Goal: Information Seeking & Learning: Find specific fact

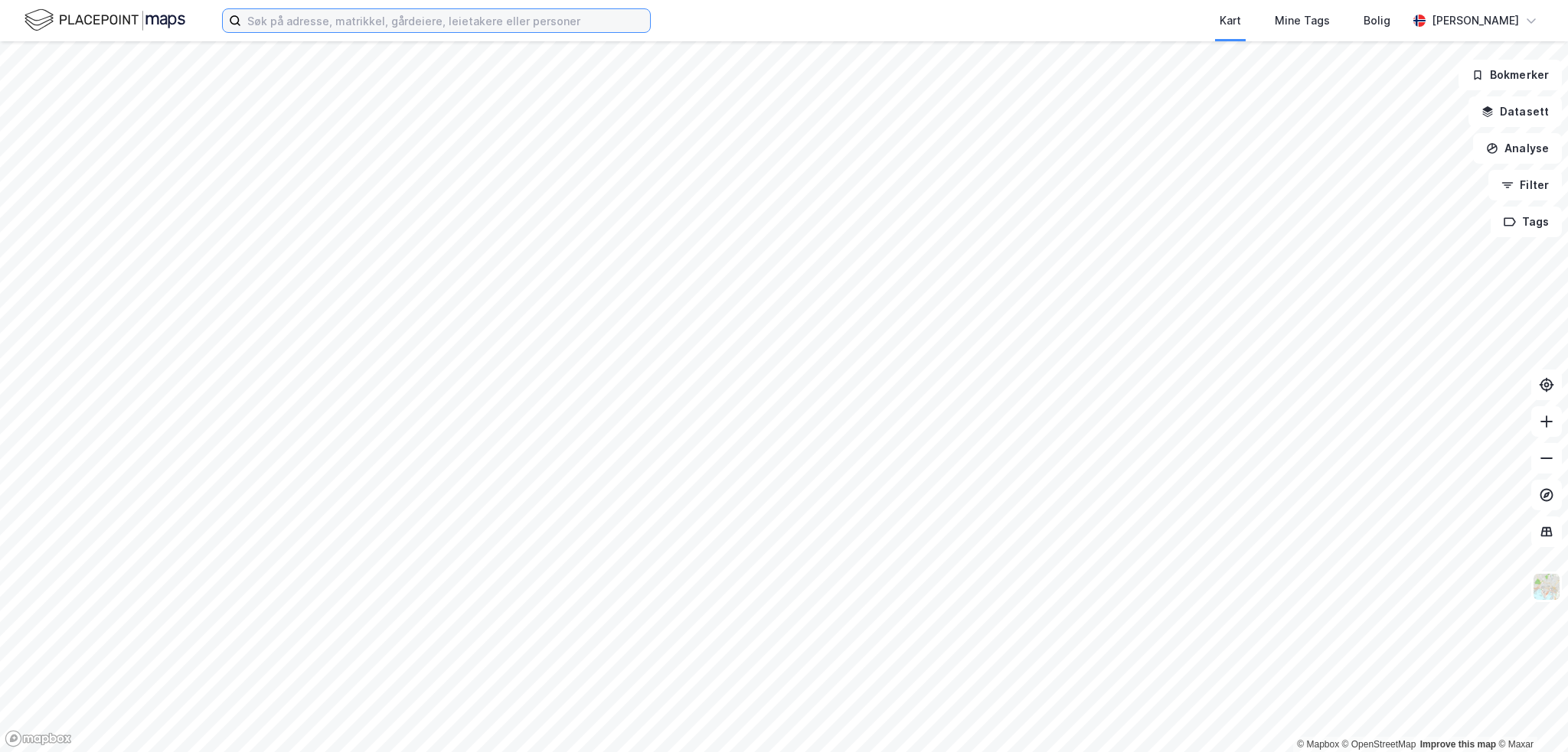
click at [343, 19] on input at bounding box center [445, 21] width 409 height 23
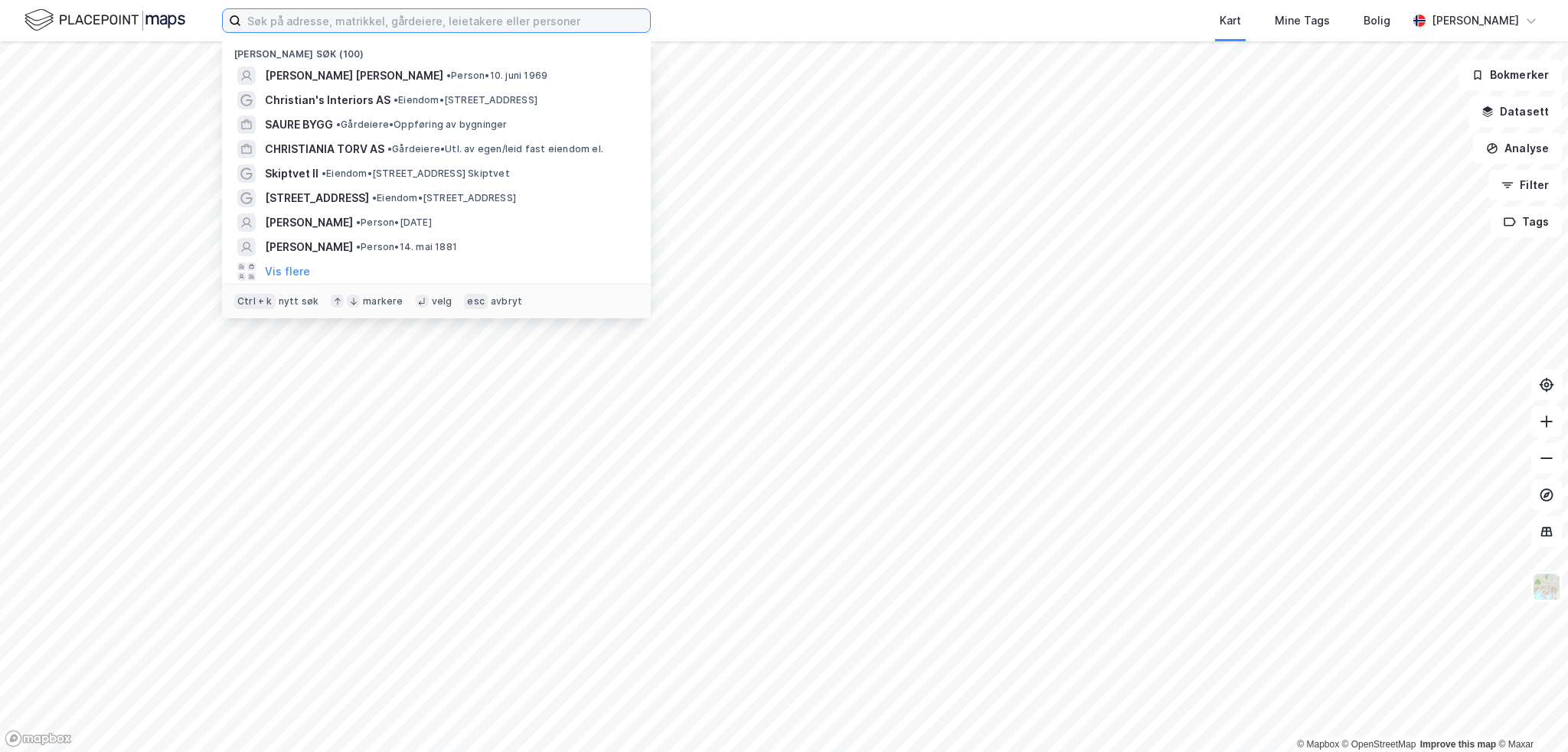
paste input "[STREET_ADDRESS]"
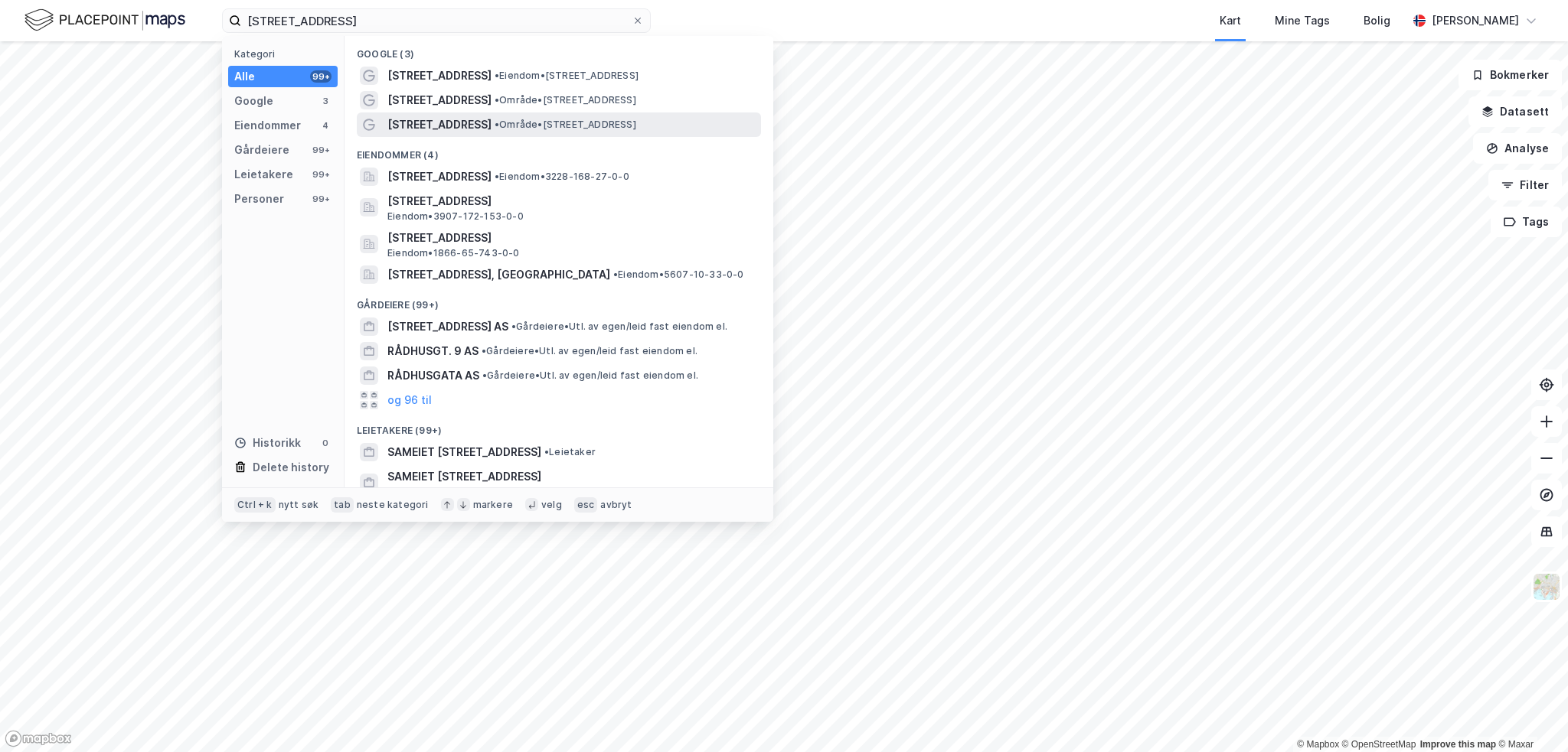
click at [577, 122] on span "• Område • [STREET_ADDRESS]" at bounding box center [566, 125] width 142 height 12
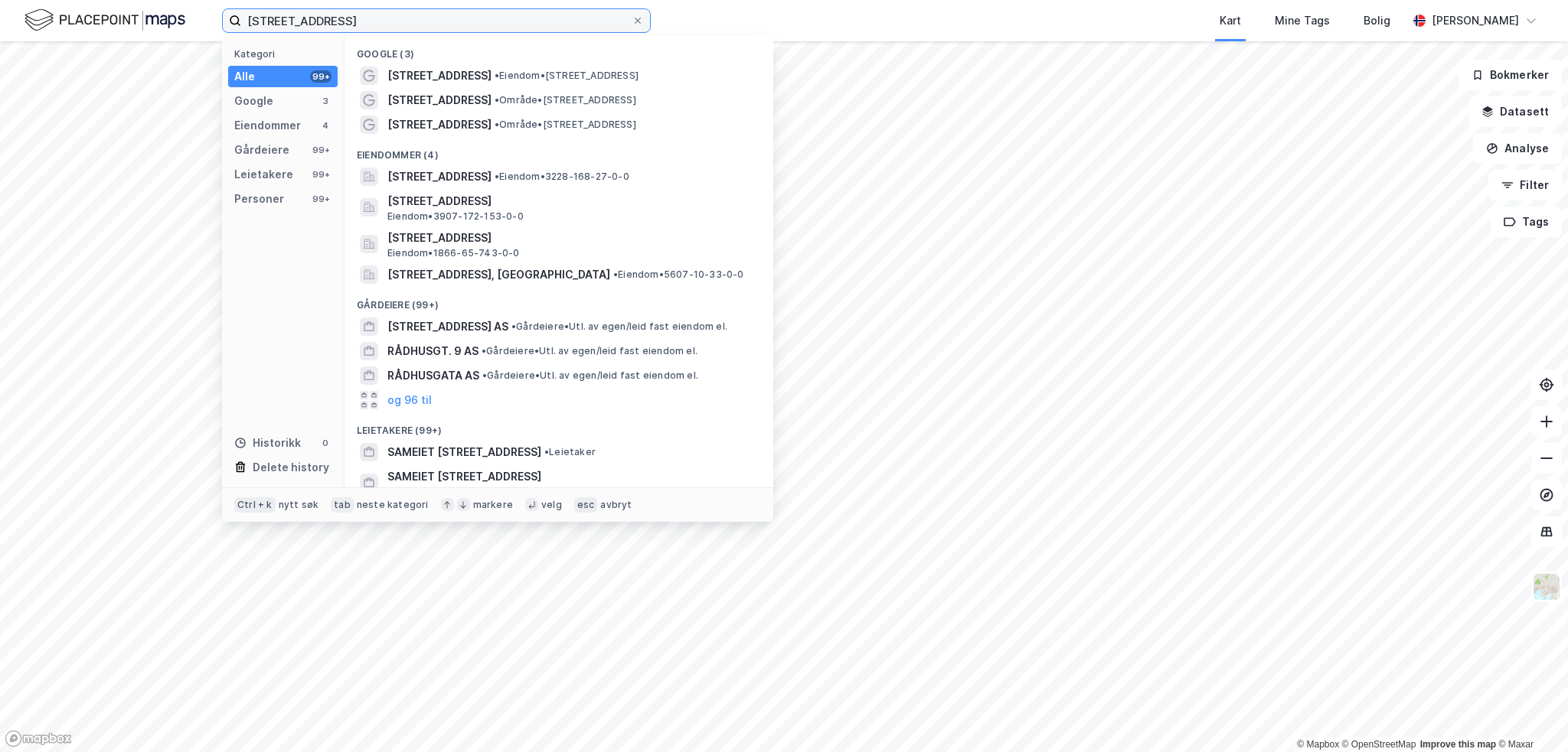
click at [351, 18] on input "[STREET_ADDRESS]" at bounding box center [436, 21] width 390 height 23
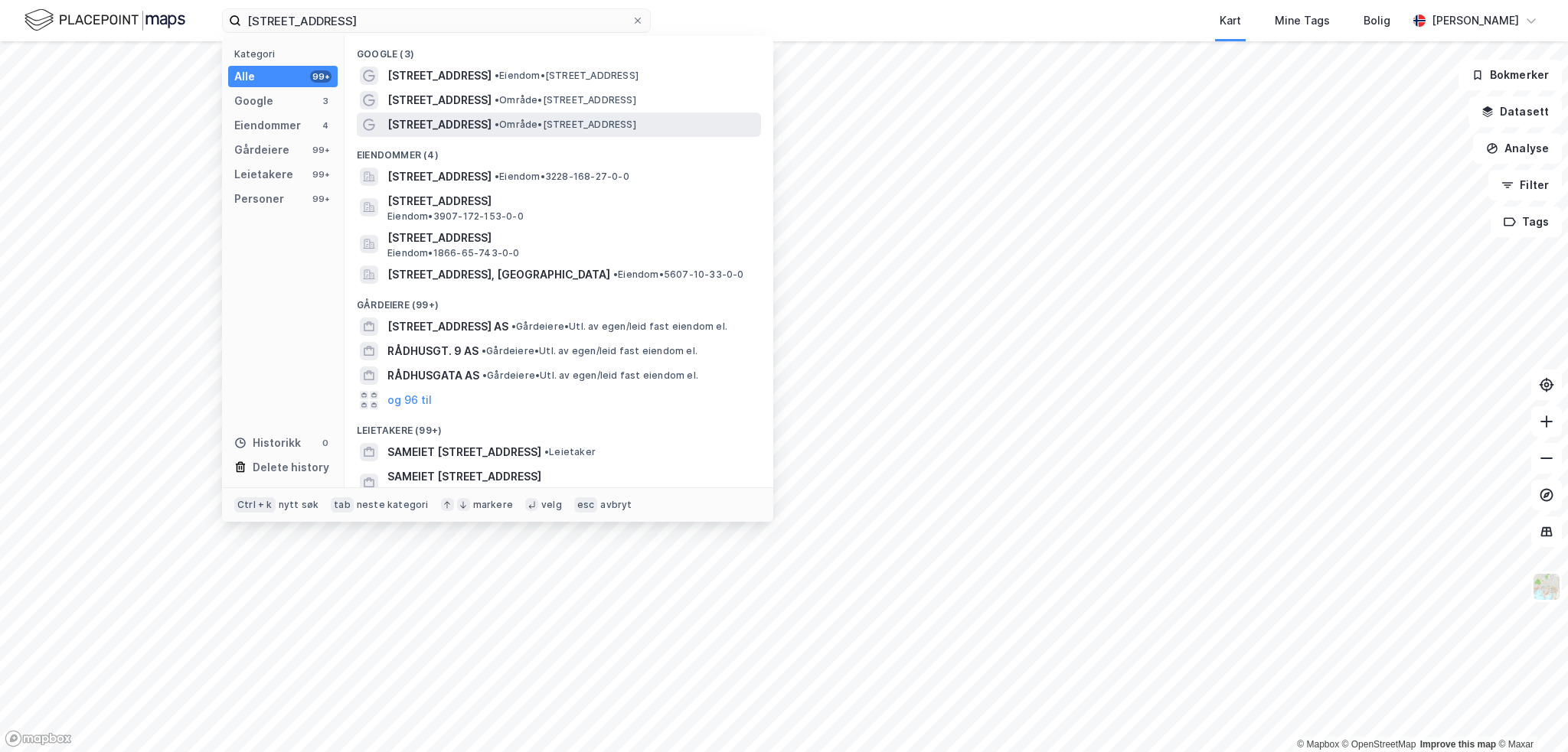
click at [417, 122] on span "[STREET_ADDRESS]" at bounding box center [440, 125] width 104 height 18
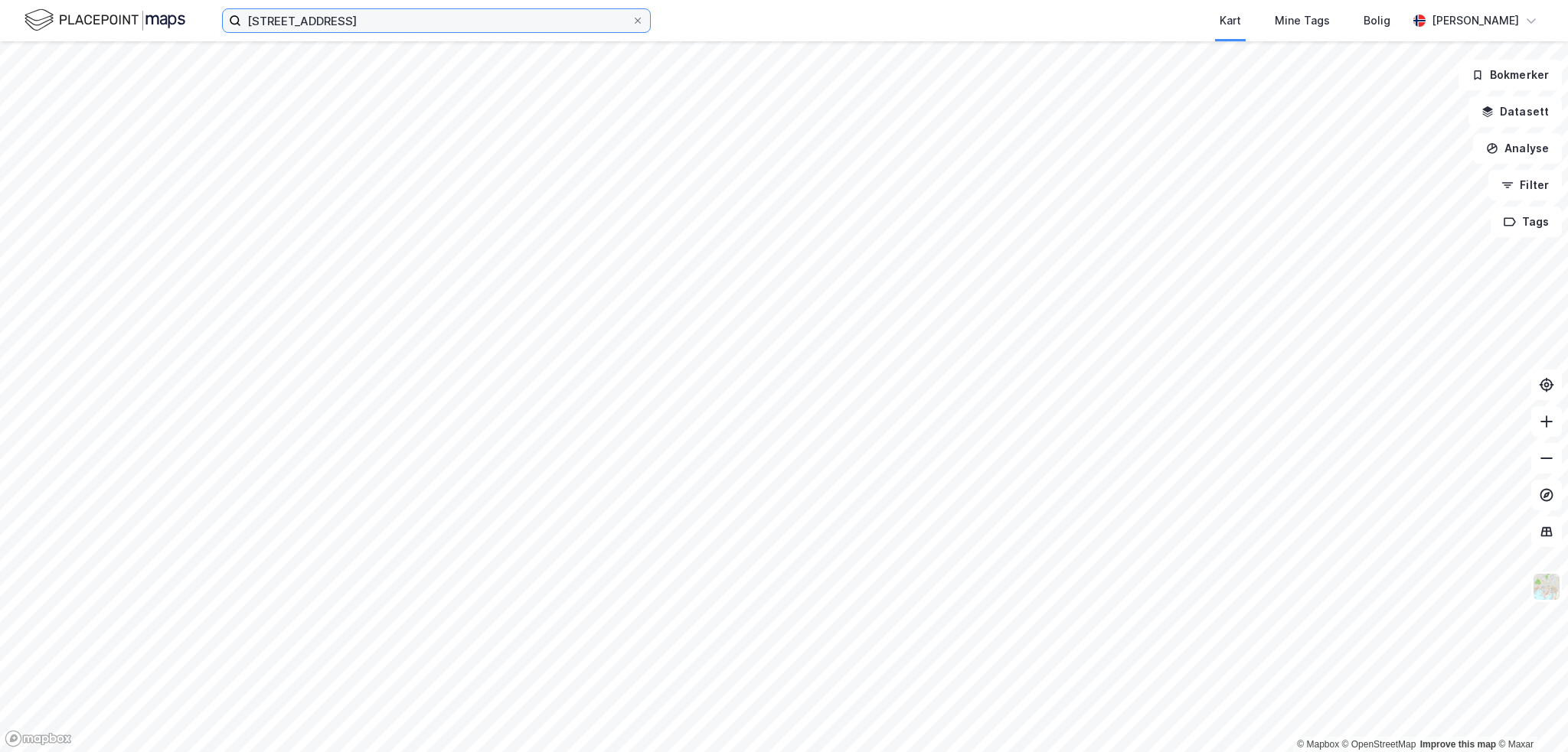
click at [334, 21] on input "[STREET_ADDRESS]" at bounding box center [436, 21] width 390 height 23
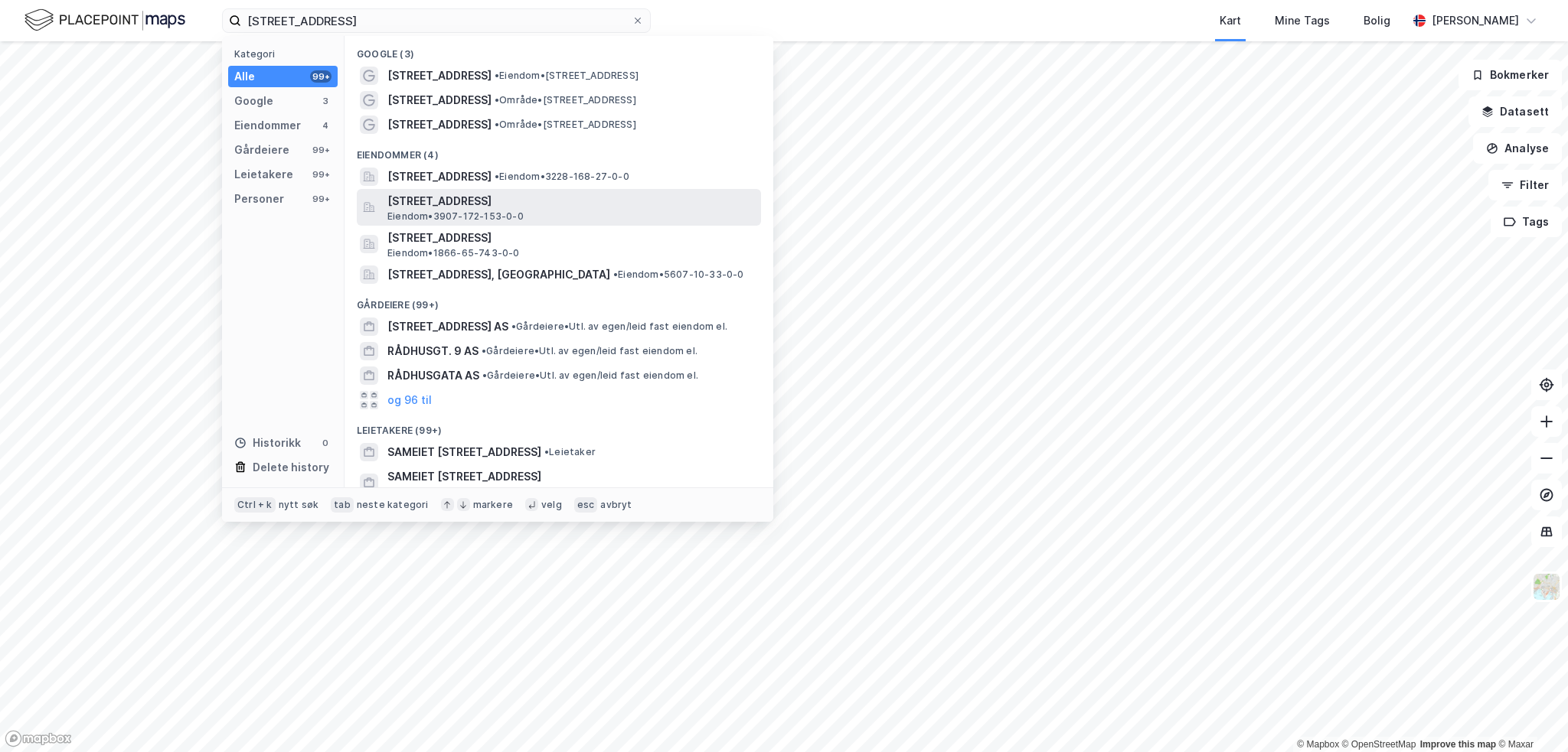
click at [506, 201] on span "[STREET_ADDRESS]" at bounding box center [571, 201] width 367 height 18
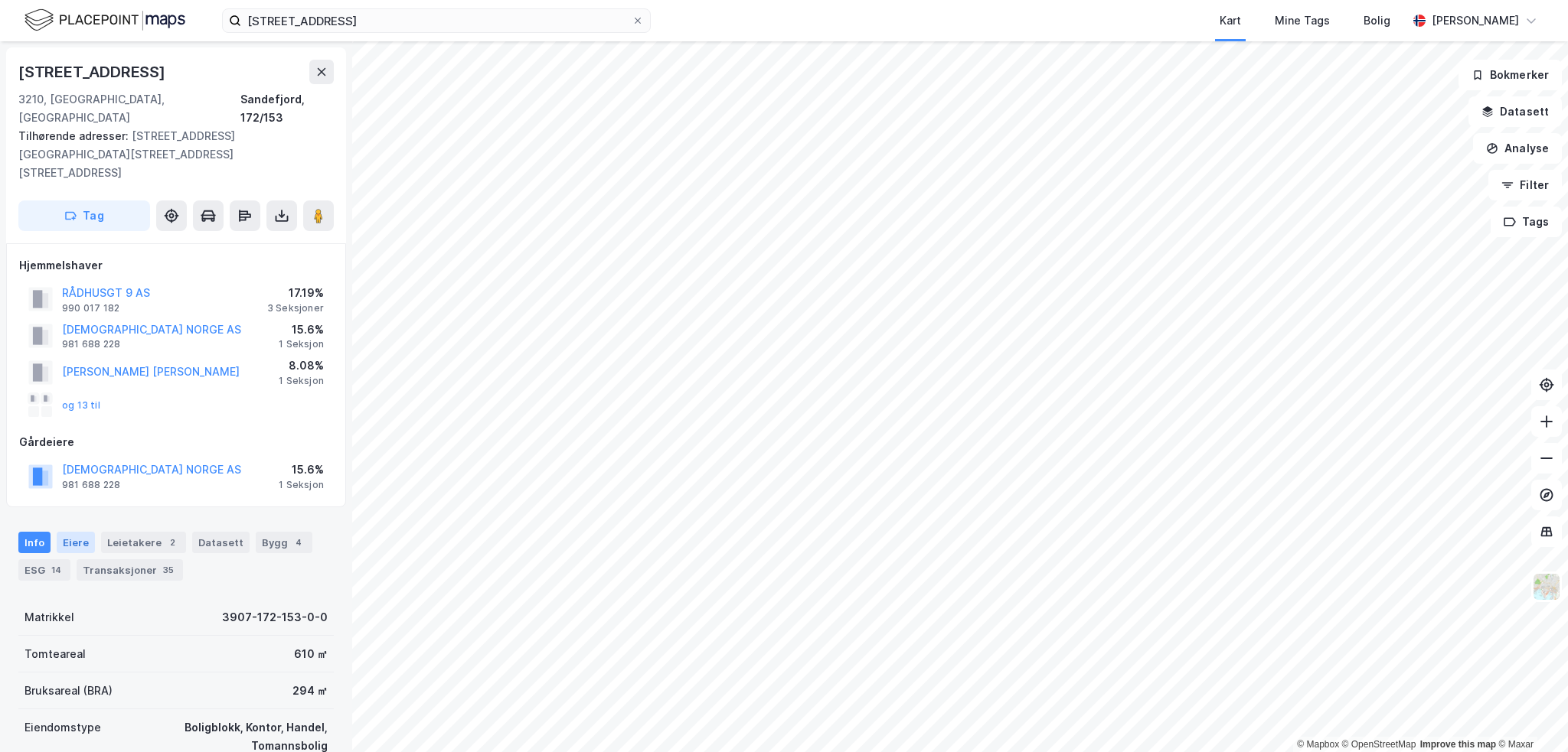
click at [62, 532] on div "Eiere" at bounding box center [76, 543] width 38 height 21
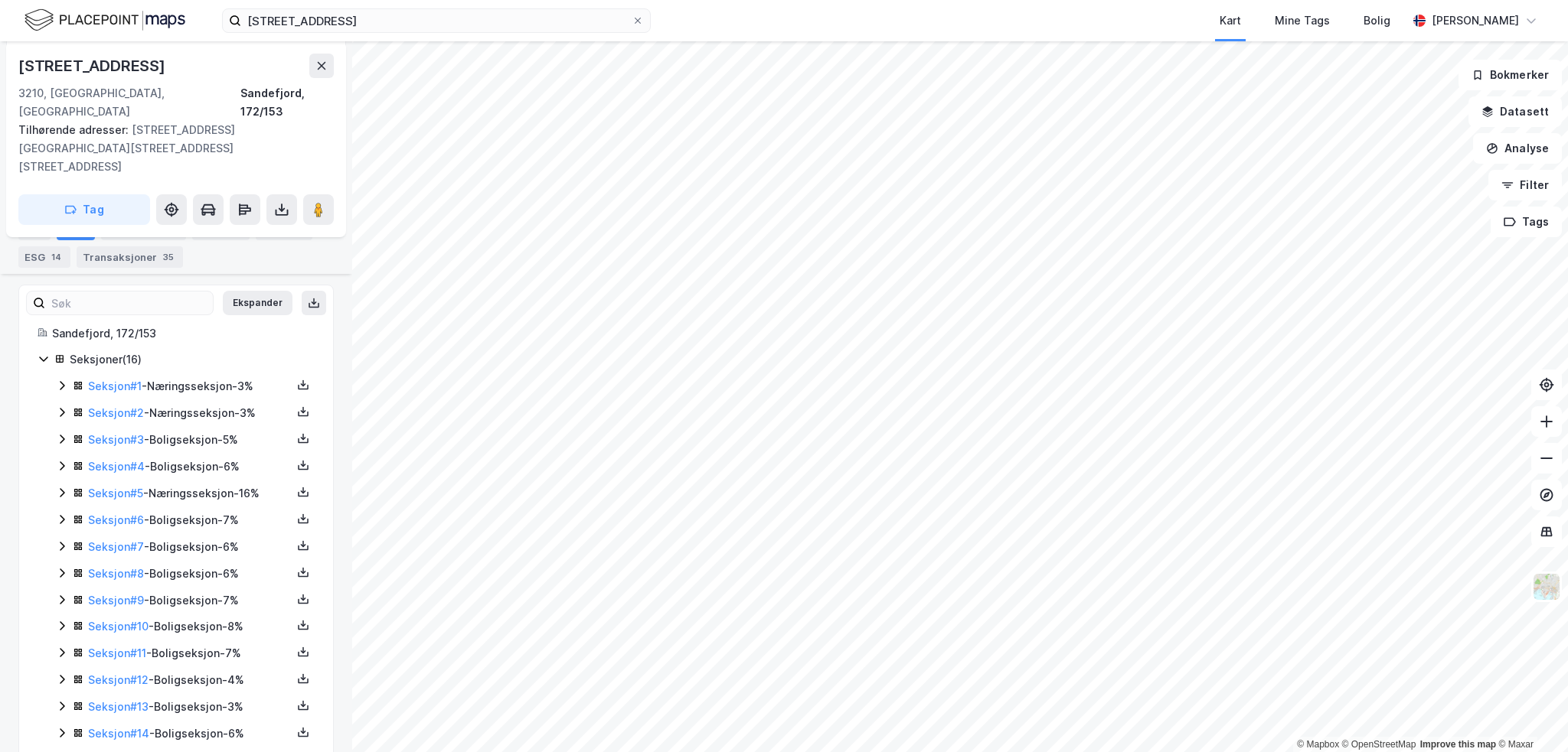
scroll to position [285, 0]
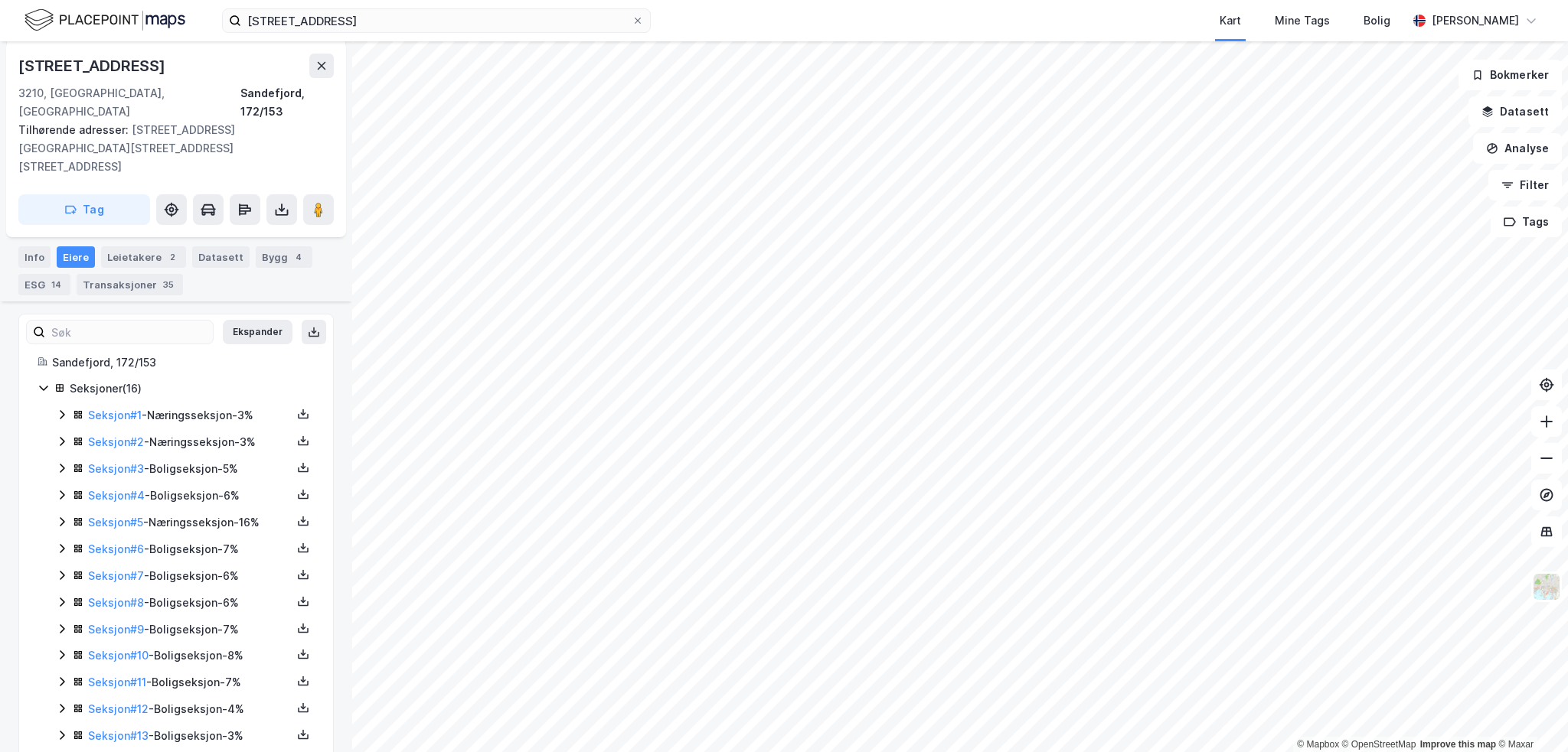
click at [59, 409] on icon at bounding box center [62, 415] width 12 height 12
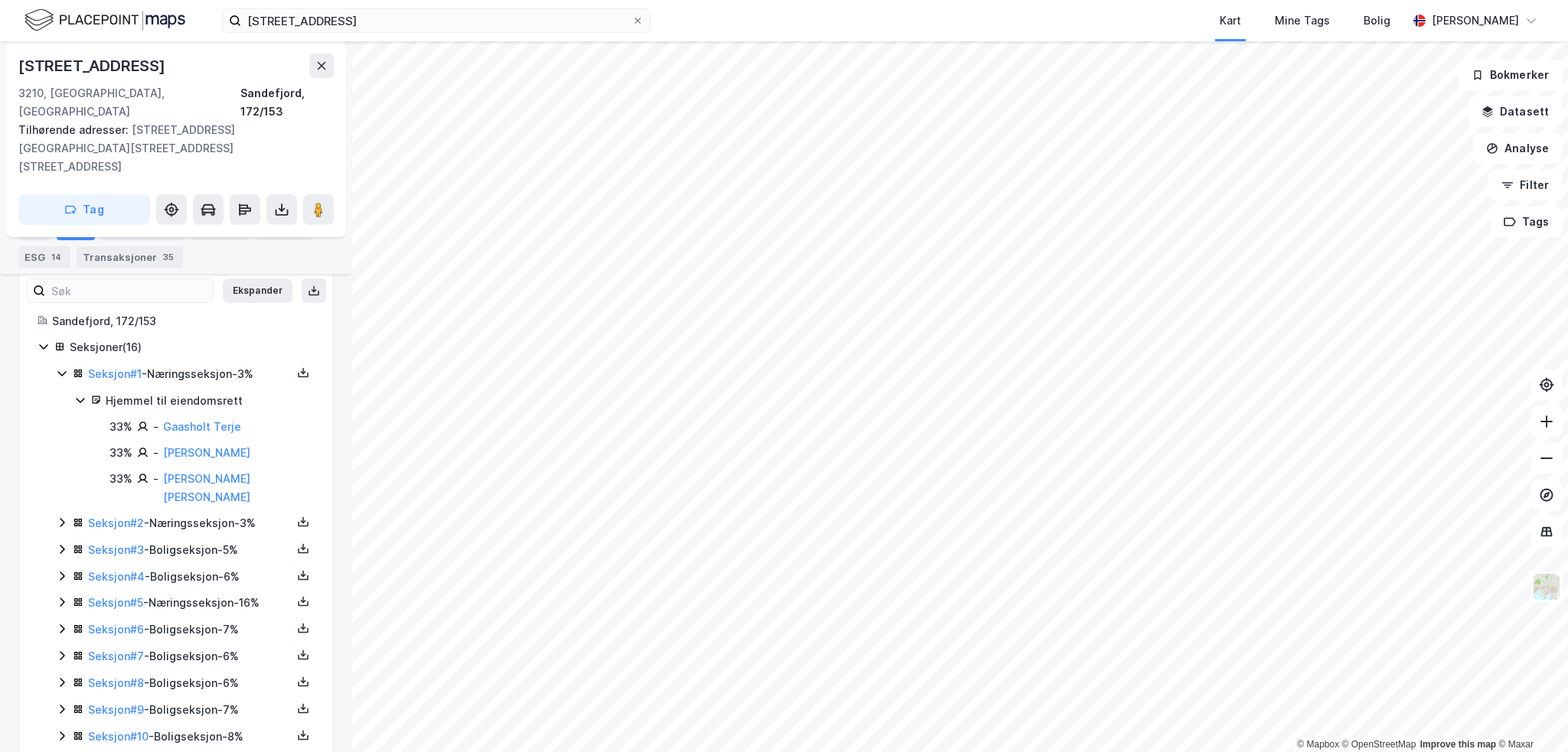
scroll to position [362, 0]
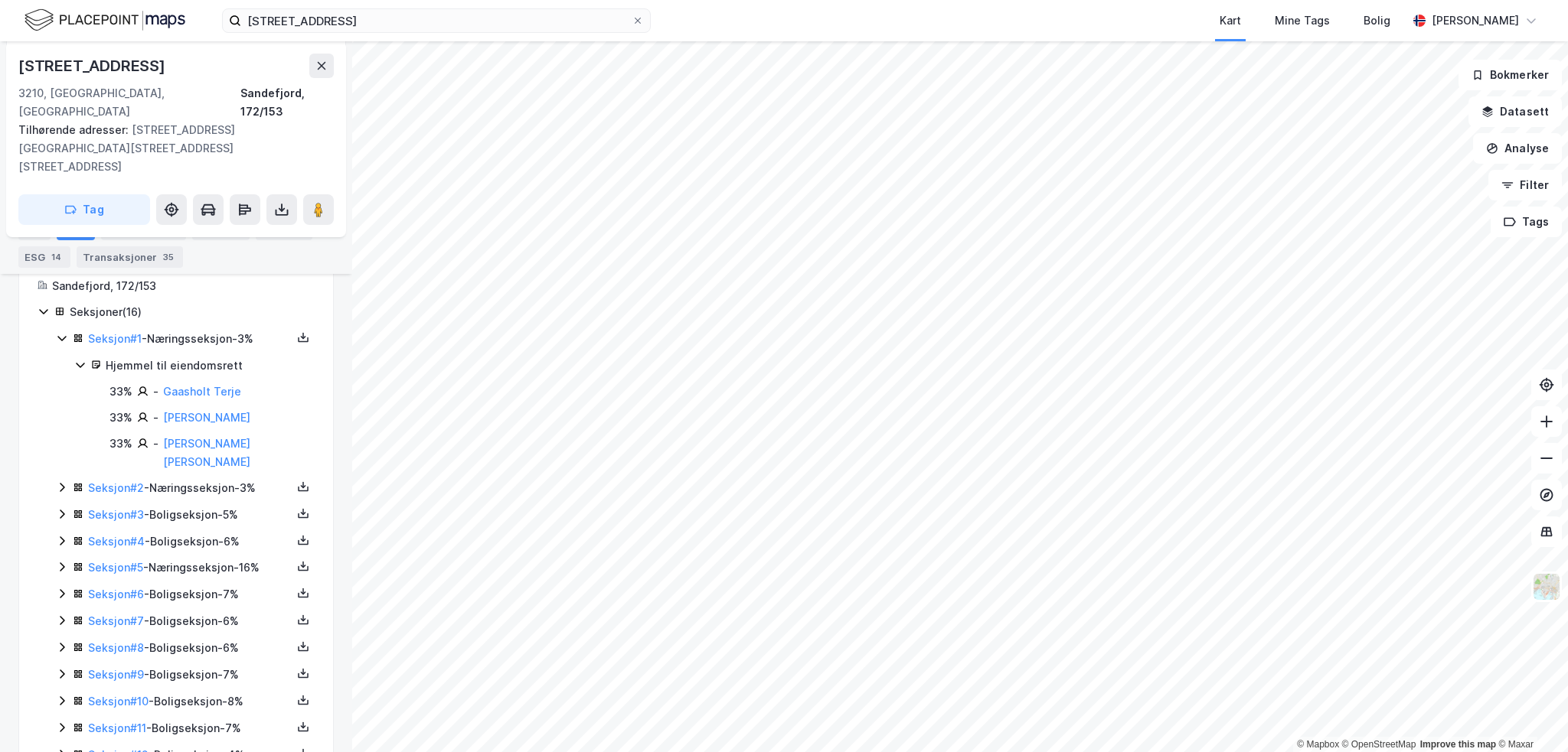
click at [59, 482] on icon at bounding box center [62, 487] width 12 height 12
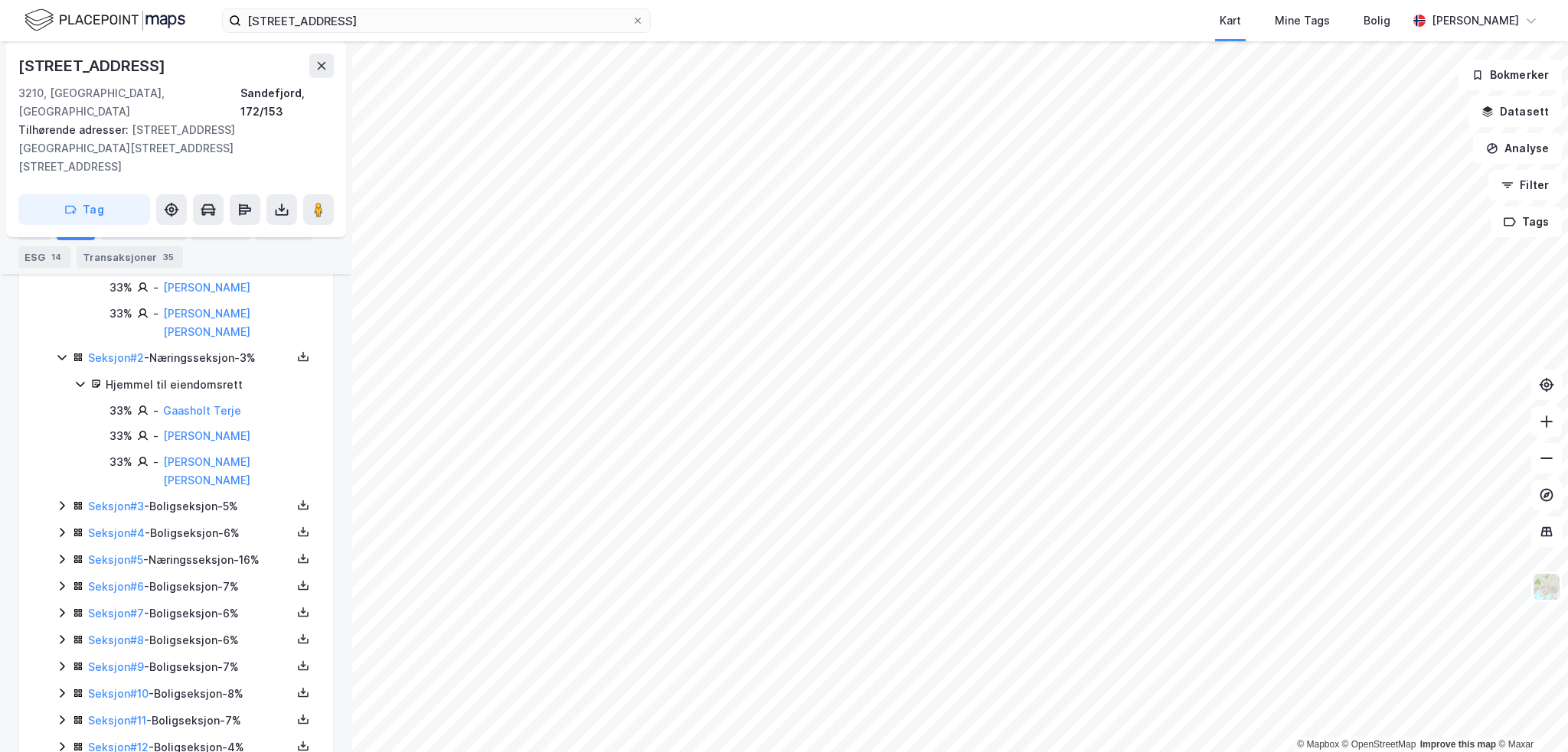
scroll to position [515, 0]
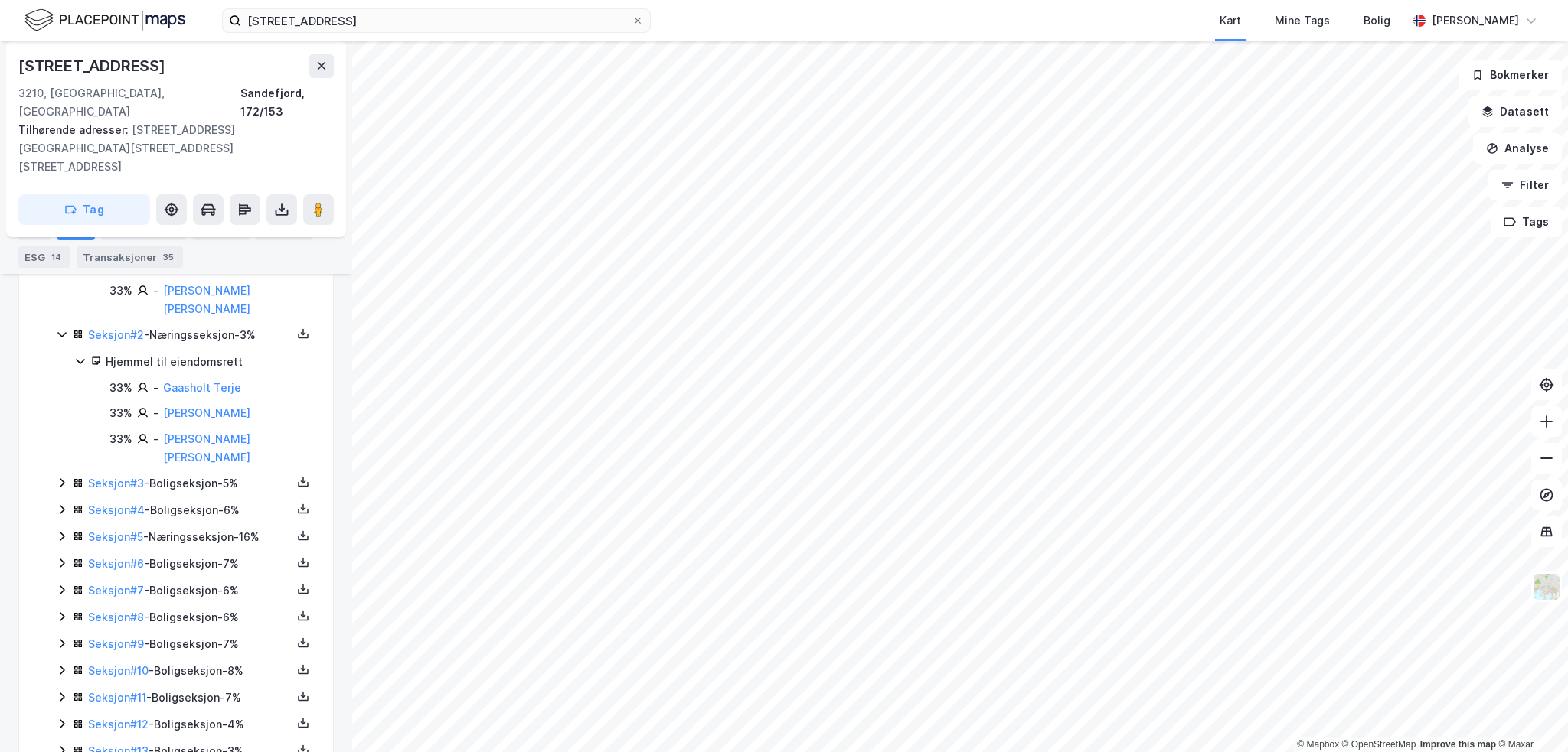
click at [61, 477] on icon at bounding box center [62, 482] width 12 height 12
click at [59, 556] on icon at bounding box center [62, 562] width 12 height 12
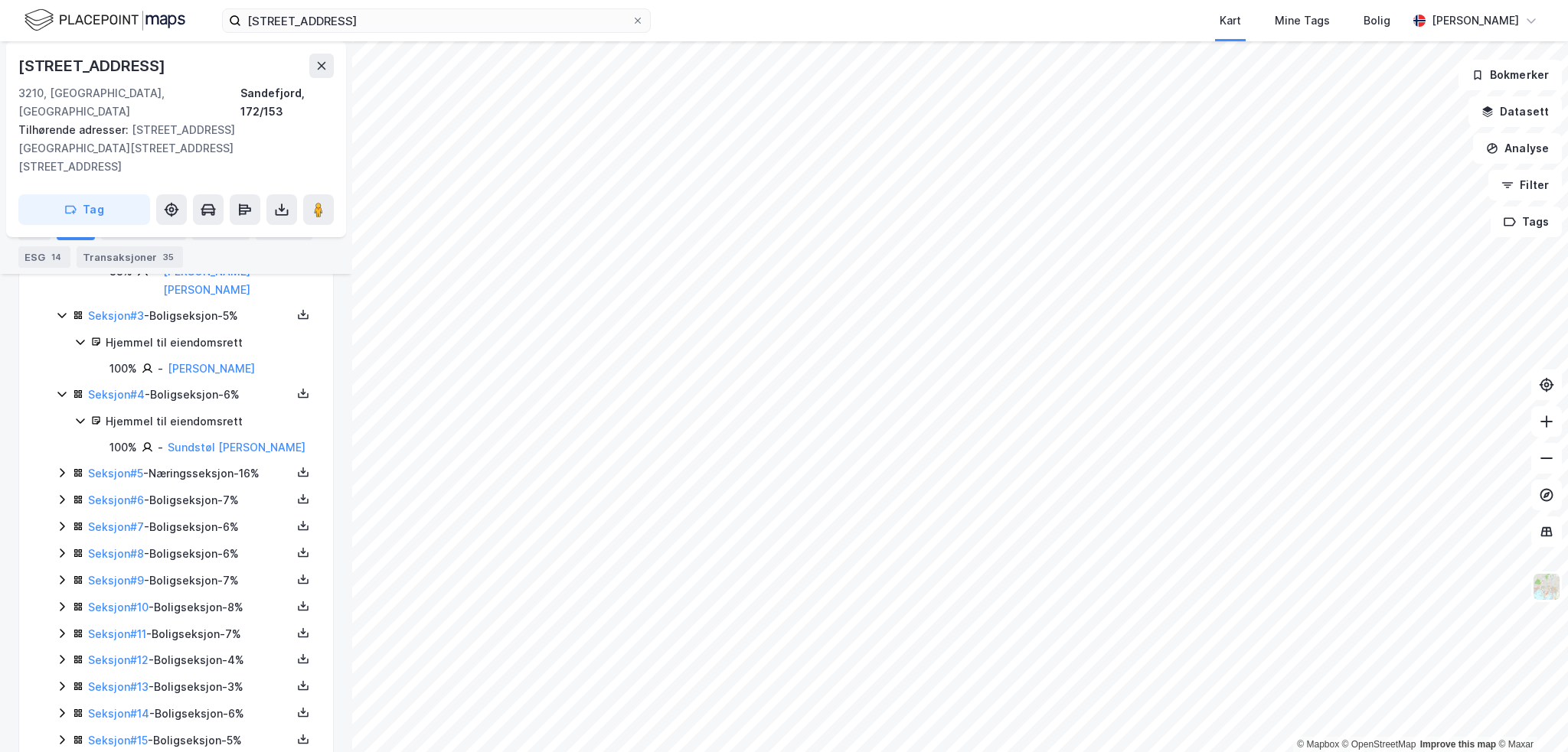
scroll to position [693, 0]
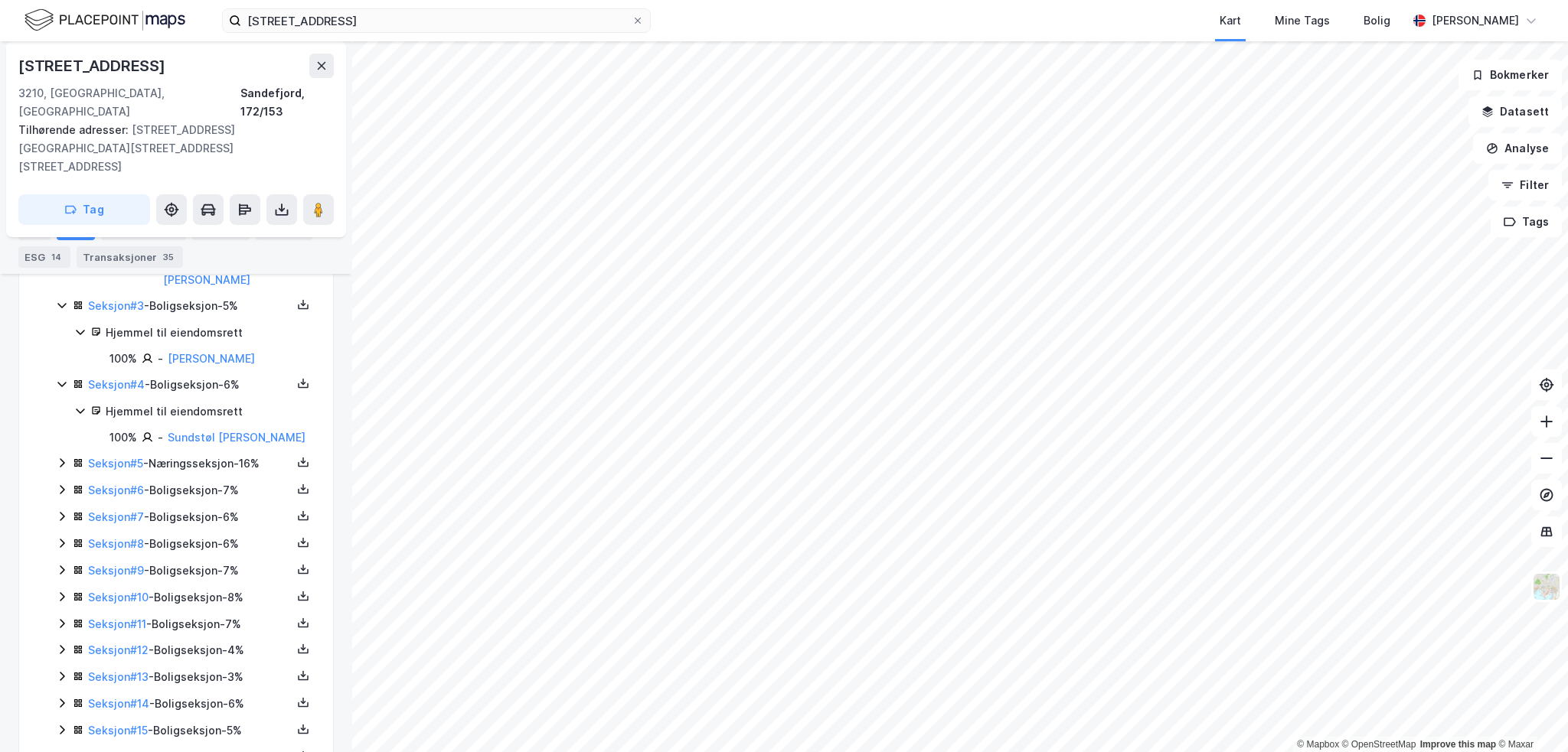
click at [61, 457] on icon at bounding box center [62, 463] width 12 height 12
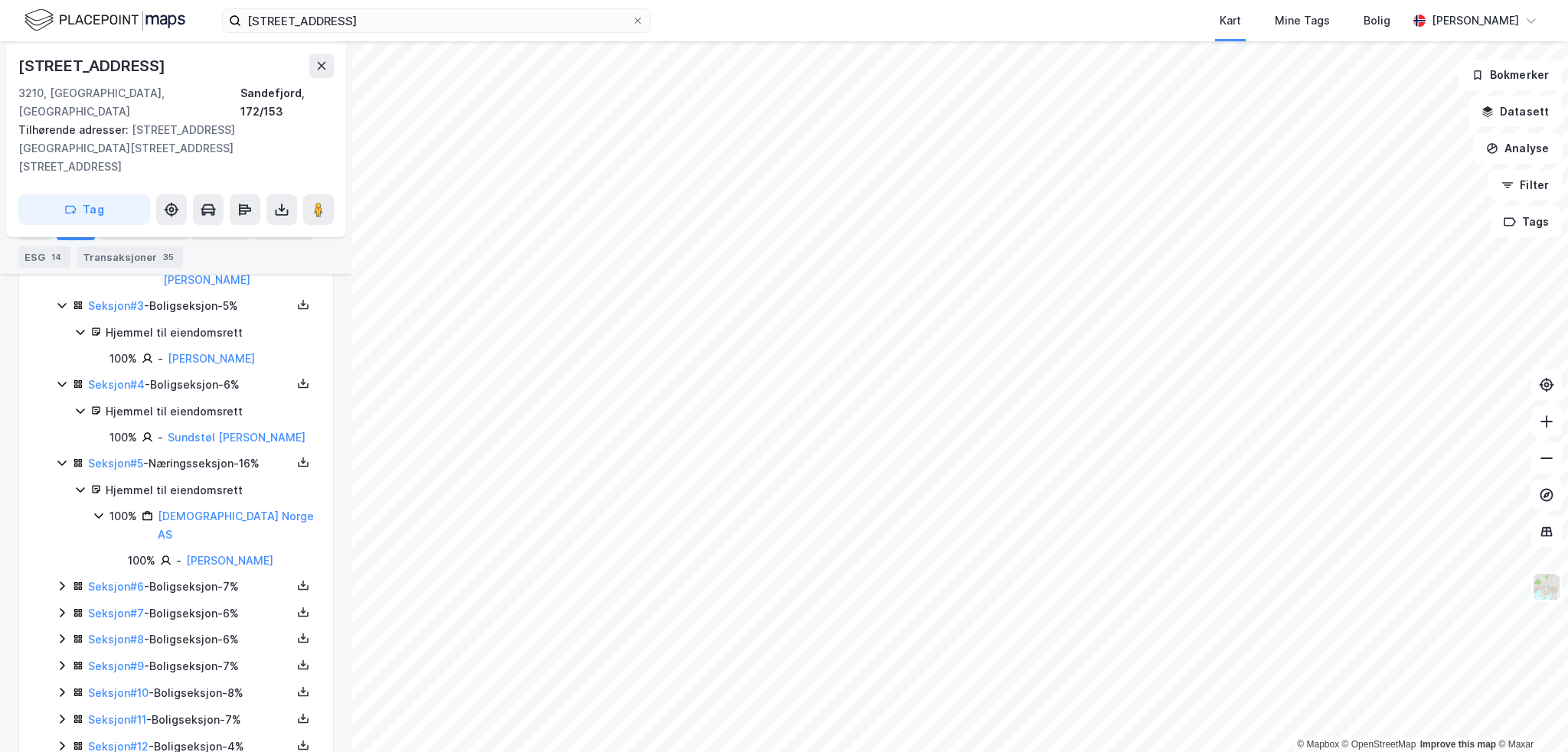
scroll to position [769, 0]
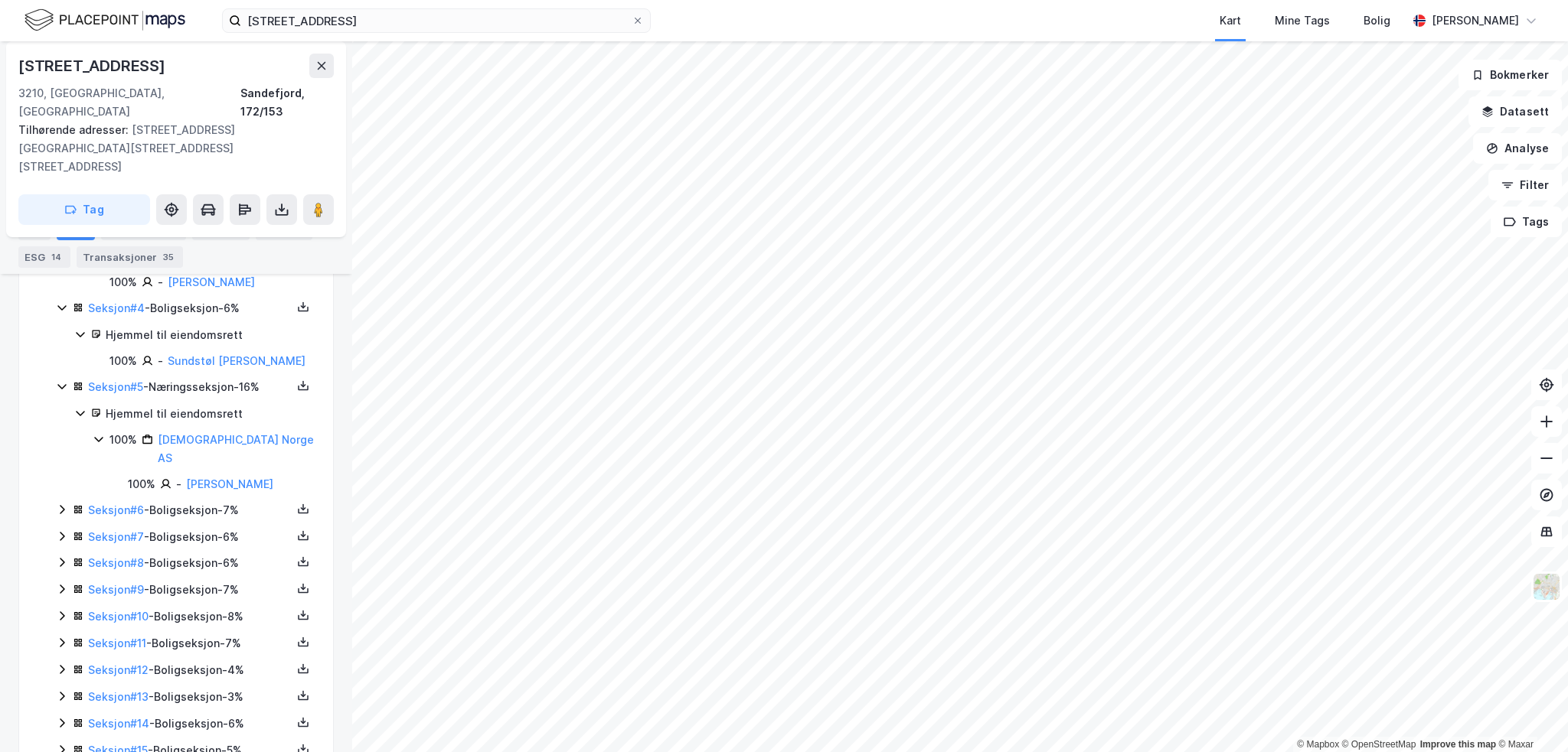
click at [64, 504] on icon at bounding box center [62, 510] width 12 height 12
click at [61, 584] on icon at bounding box center [62, 588] width 5 height 9
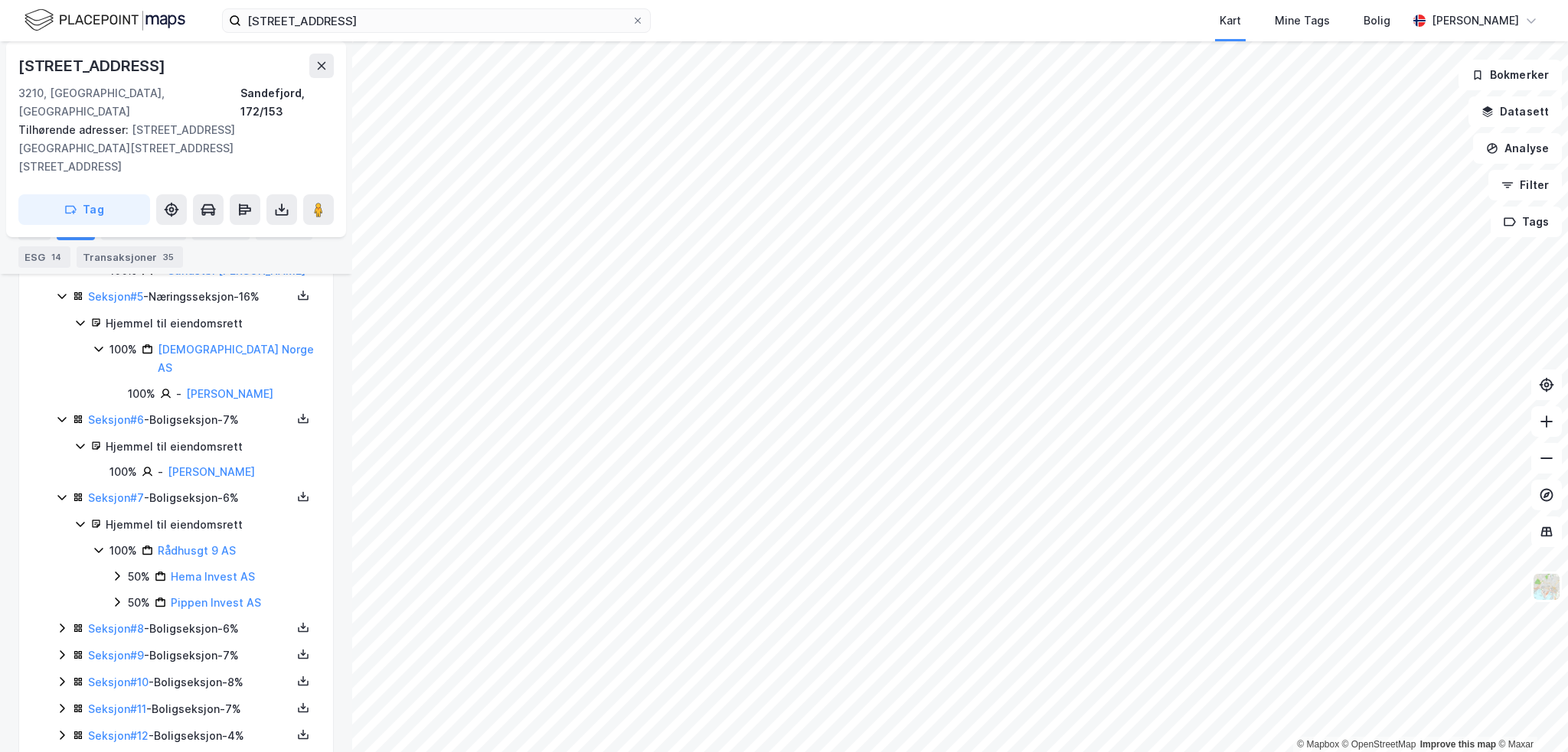
scroll to position [922, 0]
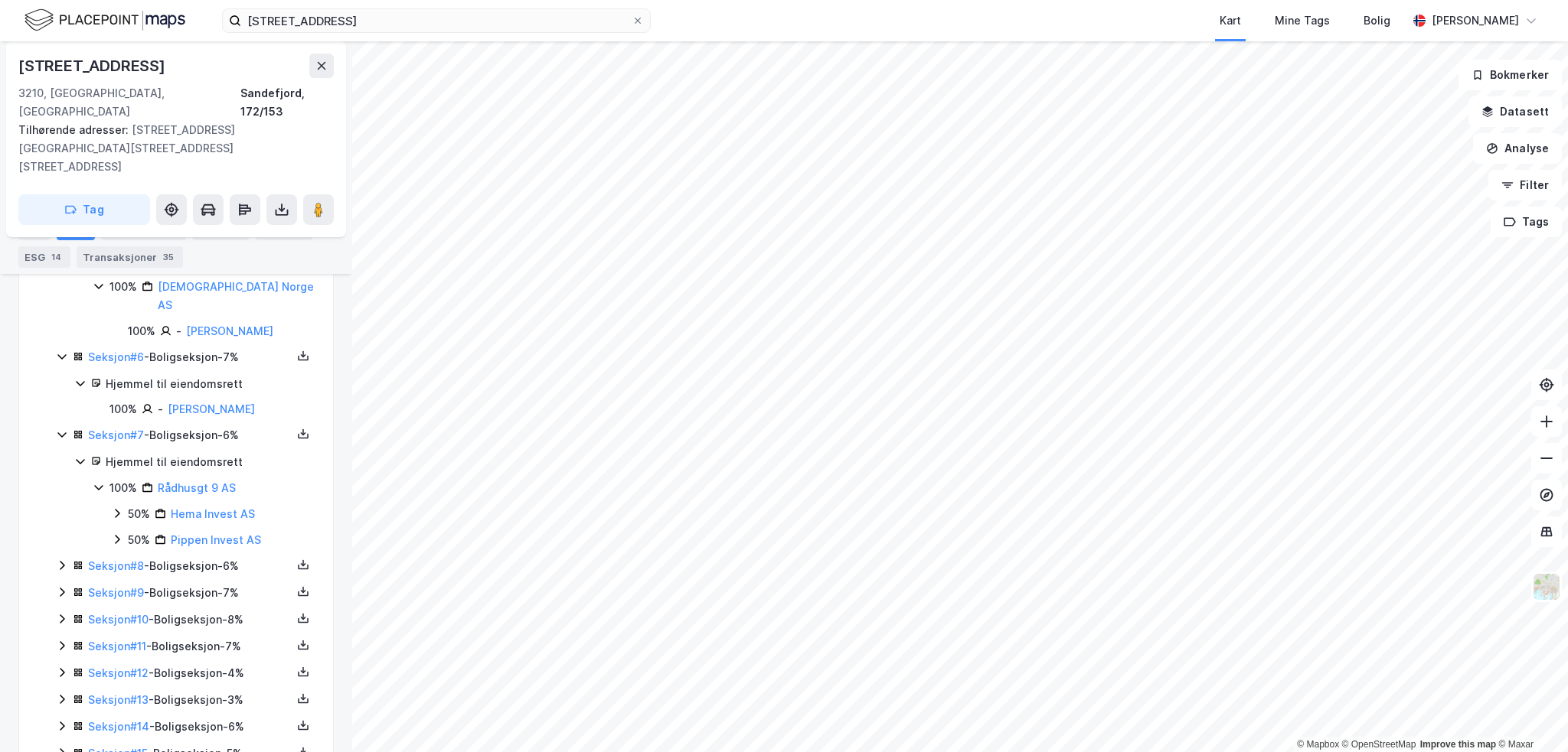
click at [59, 559] on icon at bounding box center [62, 565] width 12 height 12
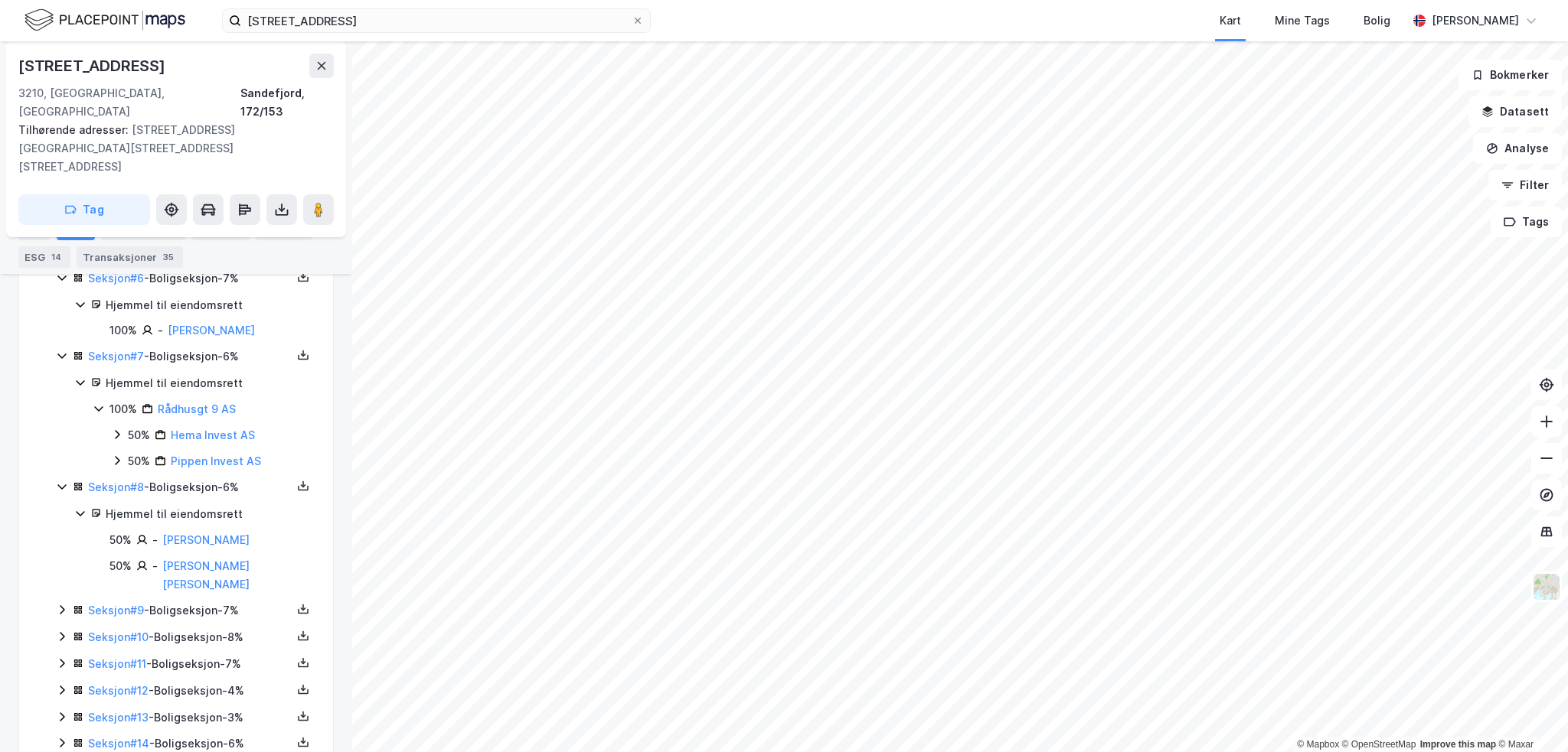
scroll to position [1005, 0]
click at [59, 600] on icon at bounding box center [62, 606] width 12 height 12
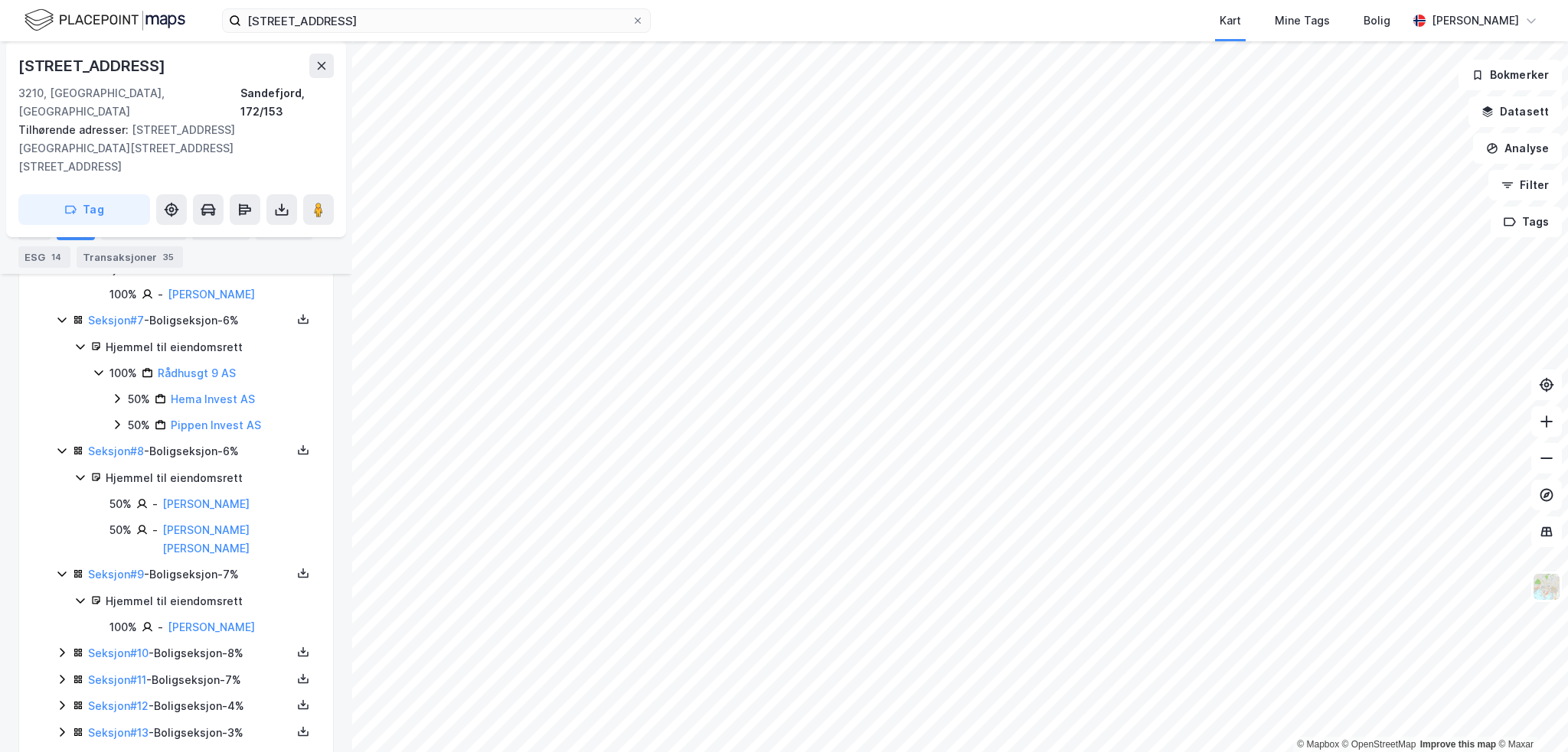
scroll to position [1057, 0]
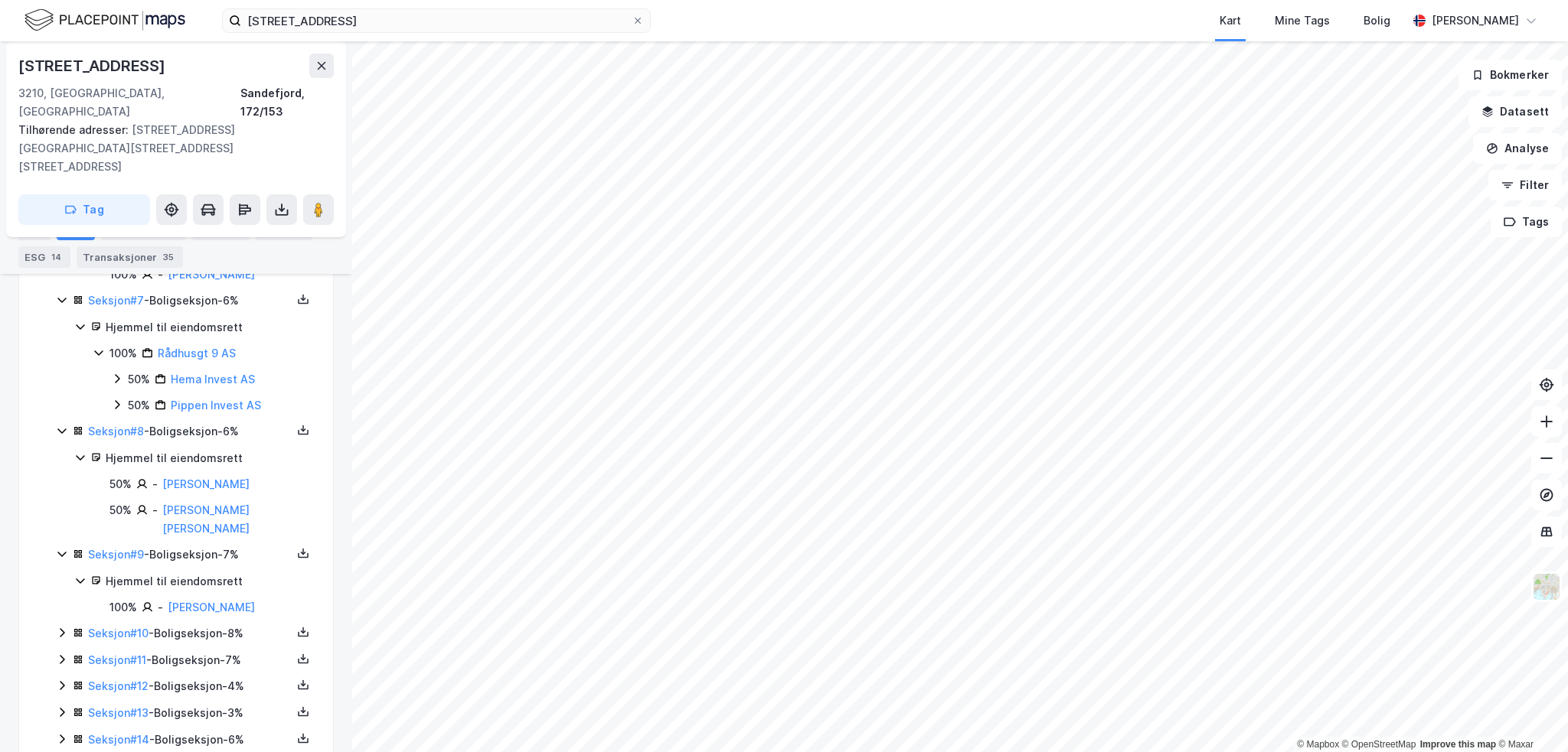
click at [64, 627] on icon at bounding box center [62, 632] width 12 height 12
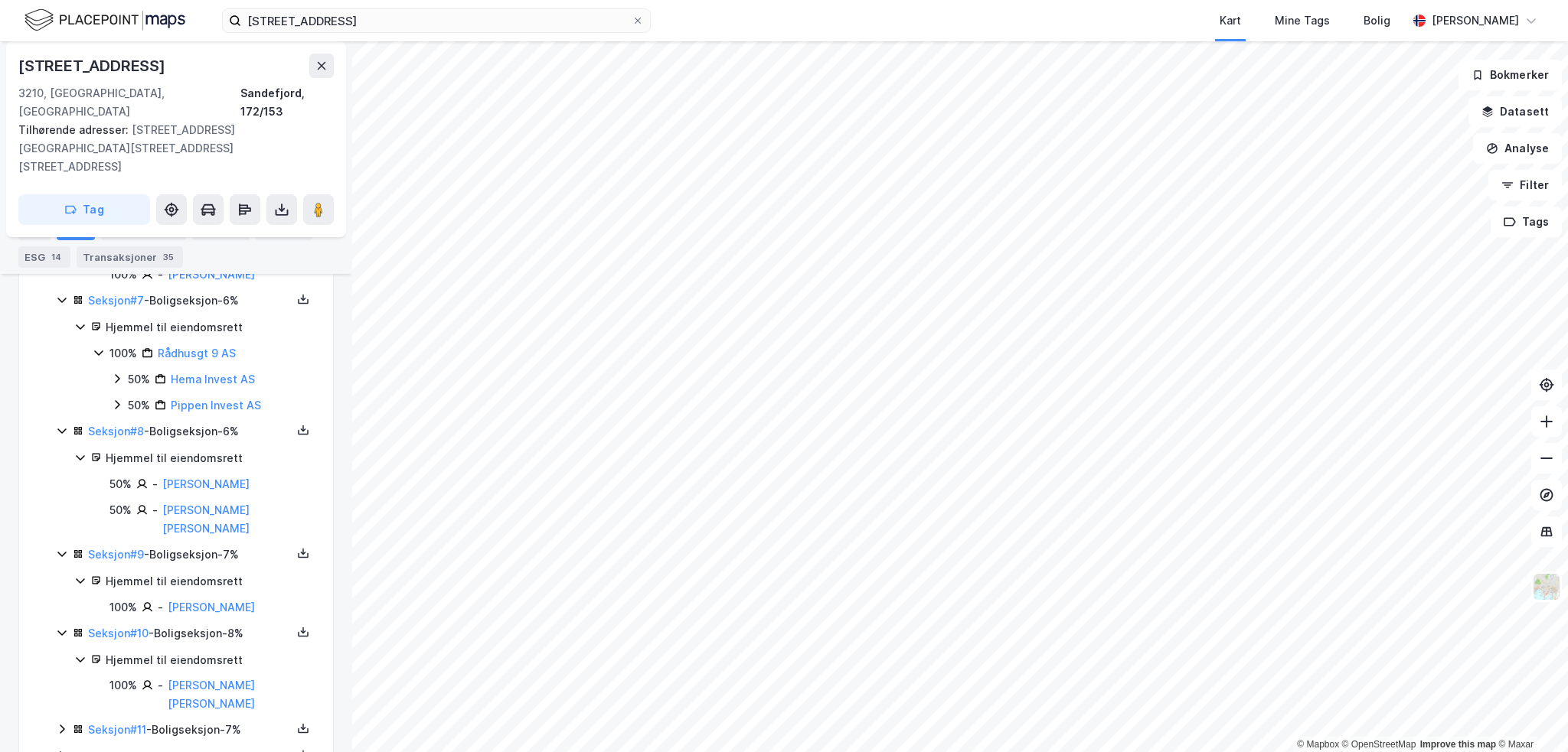
click at [61, 723] on icon at bounding box center [62, 729] width 12 height 12
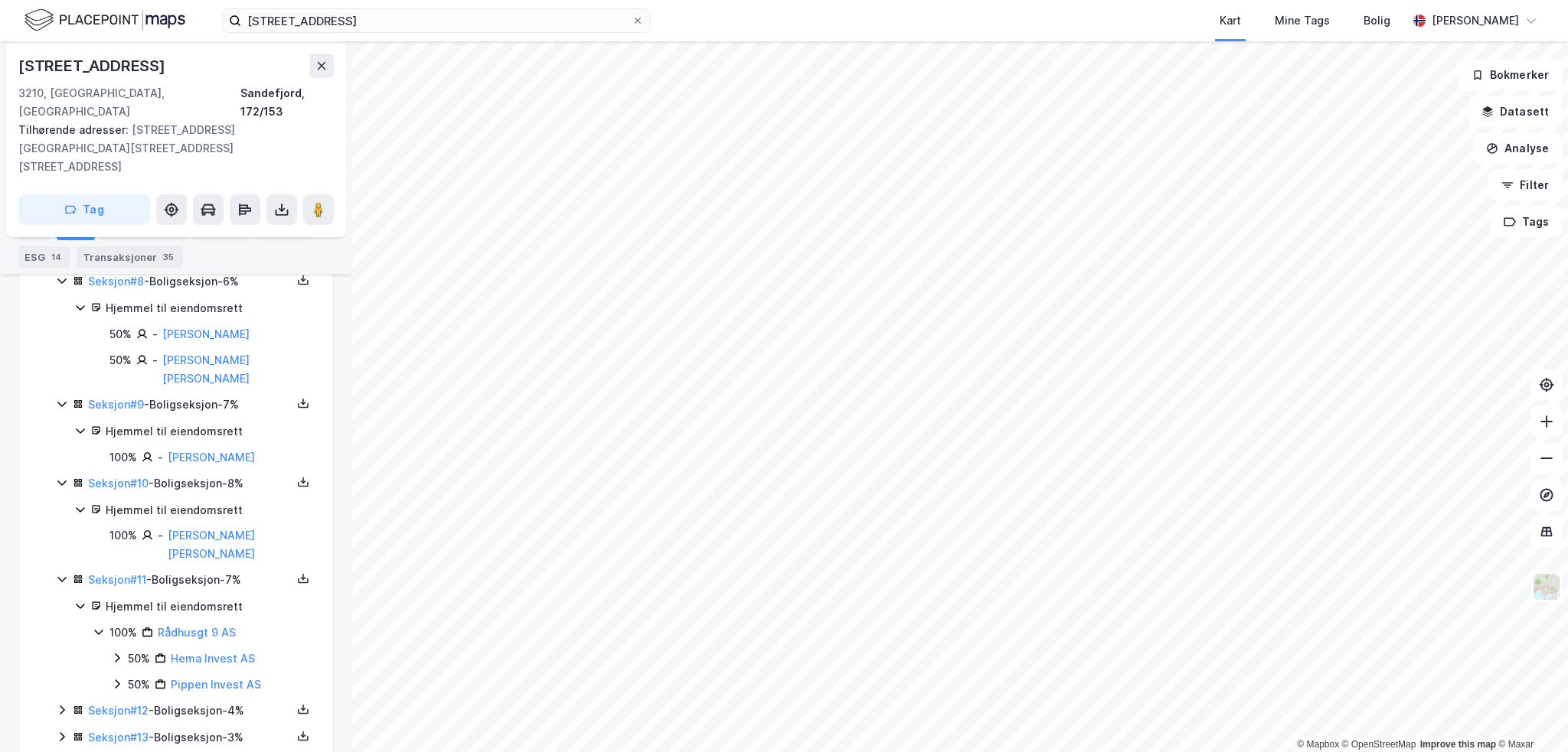
scroll to position [1213, 0]
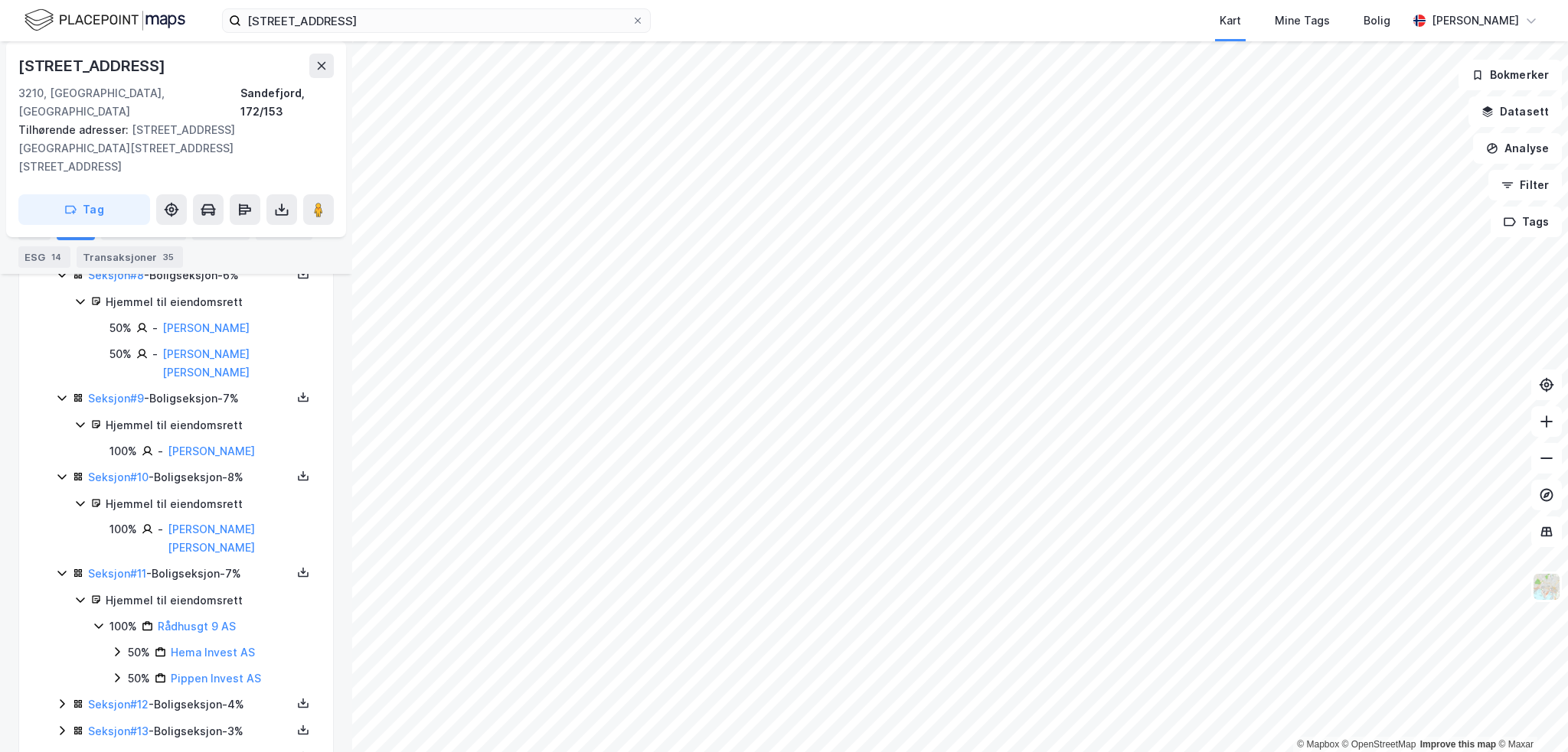
click at [59, 698] on icon at bounding box center [62, 703] width 12 height 12
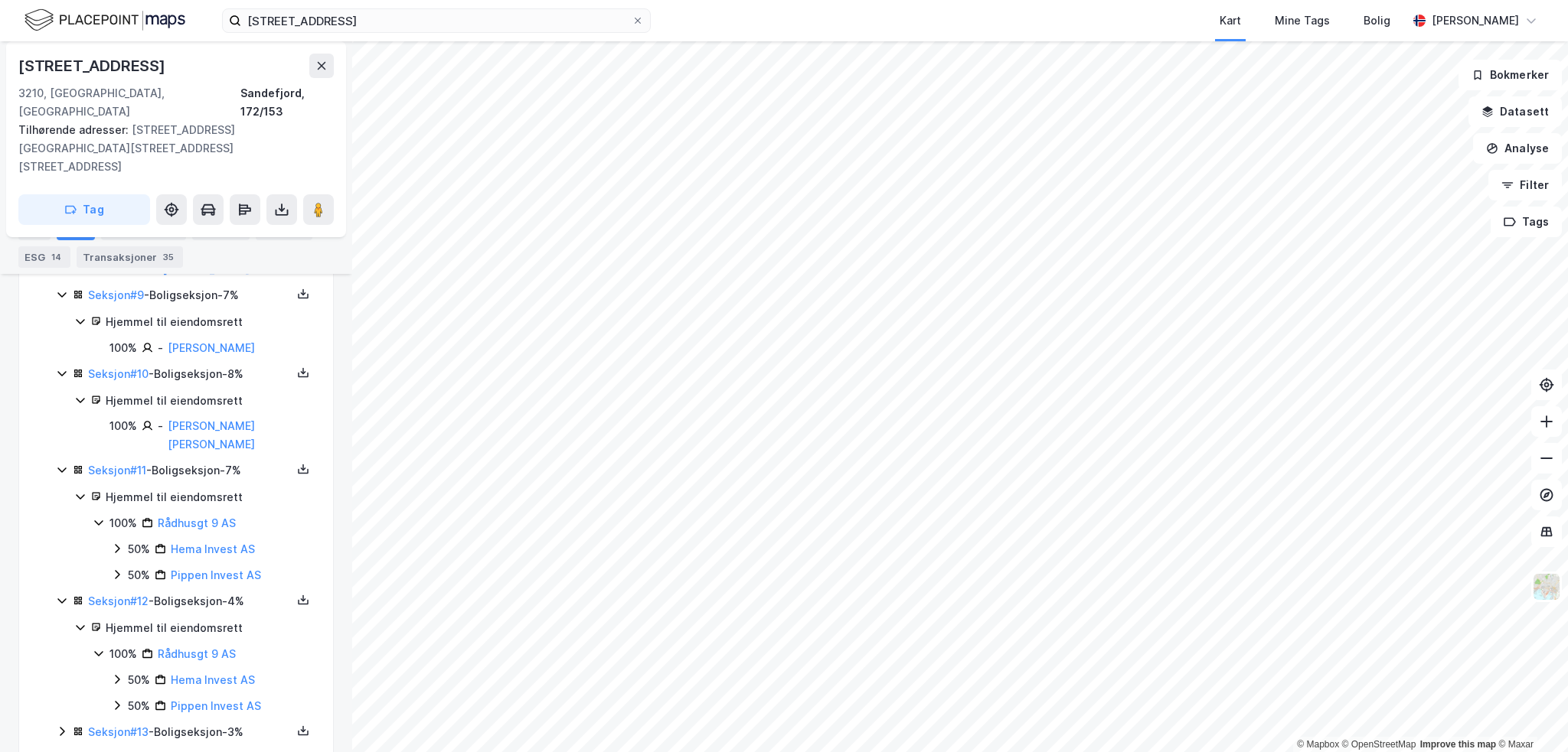
scroll to position [1317, 0]
click at [60, 725] on icon at bounding box center [62, 731] width 12 height 12
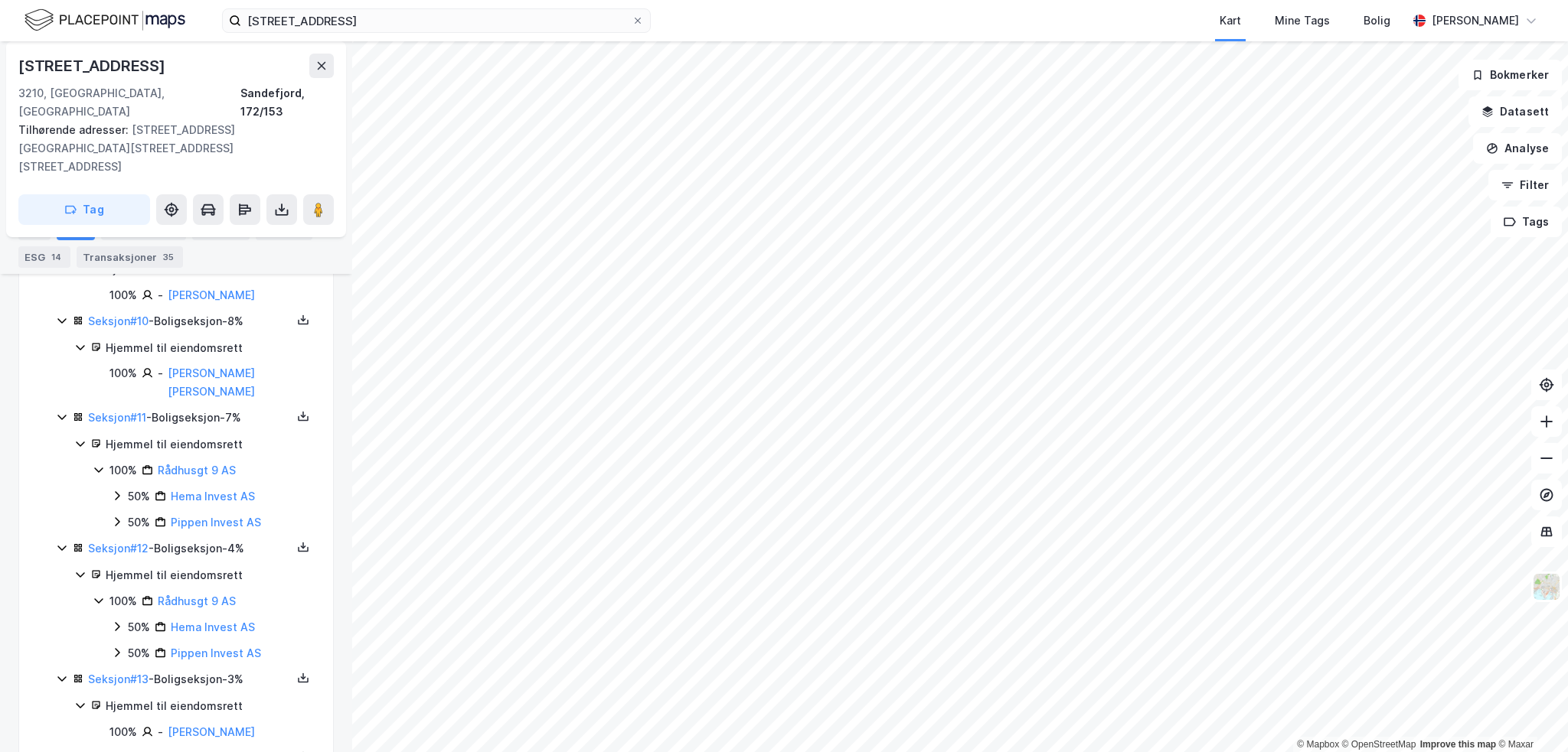
click at [59, 751] on icon at bounding box center [62, 757] width 12 height 12
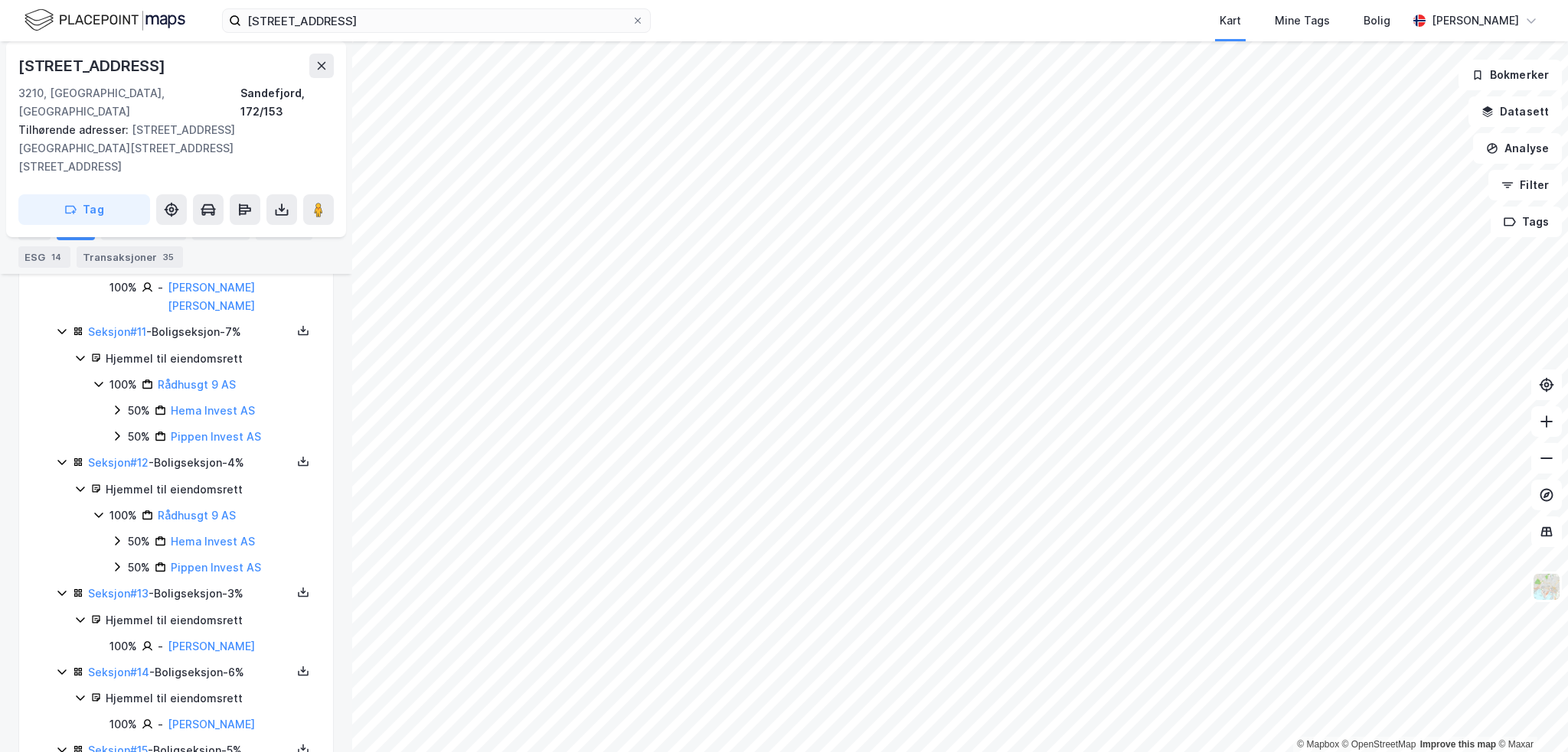
scroll to position [1473, 0]
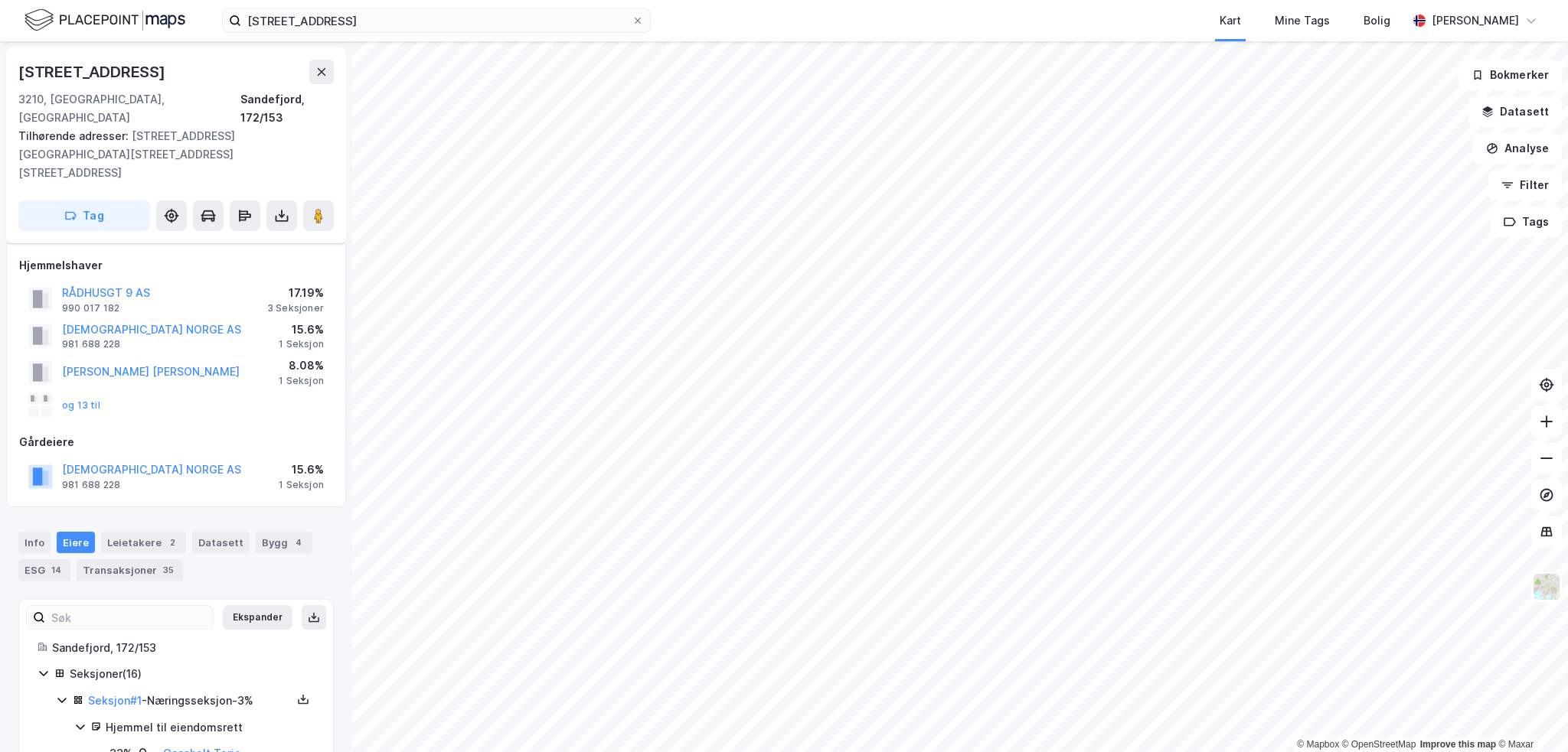
scroll to position [0, 0]
click at [107, 20] on img at bounding box center [105, 20] width 161 height 26
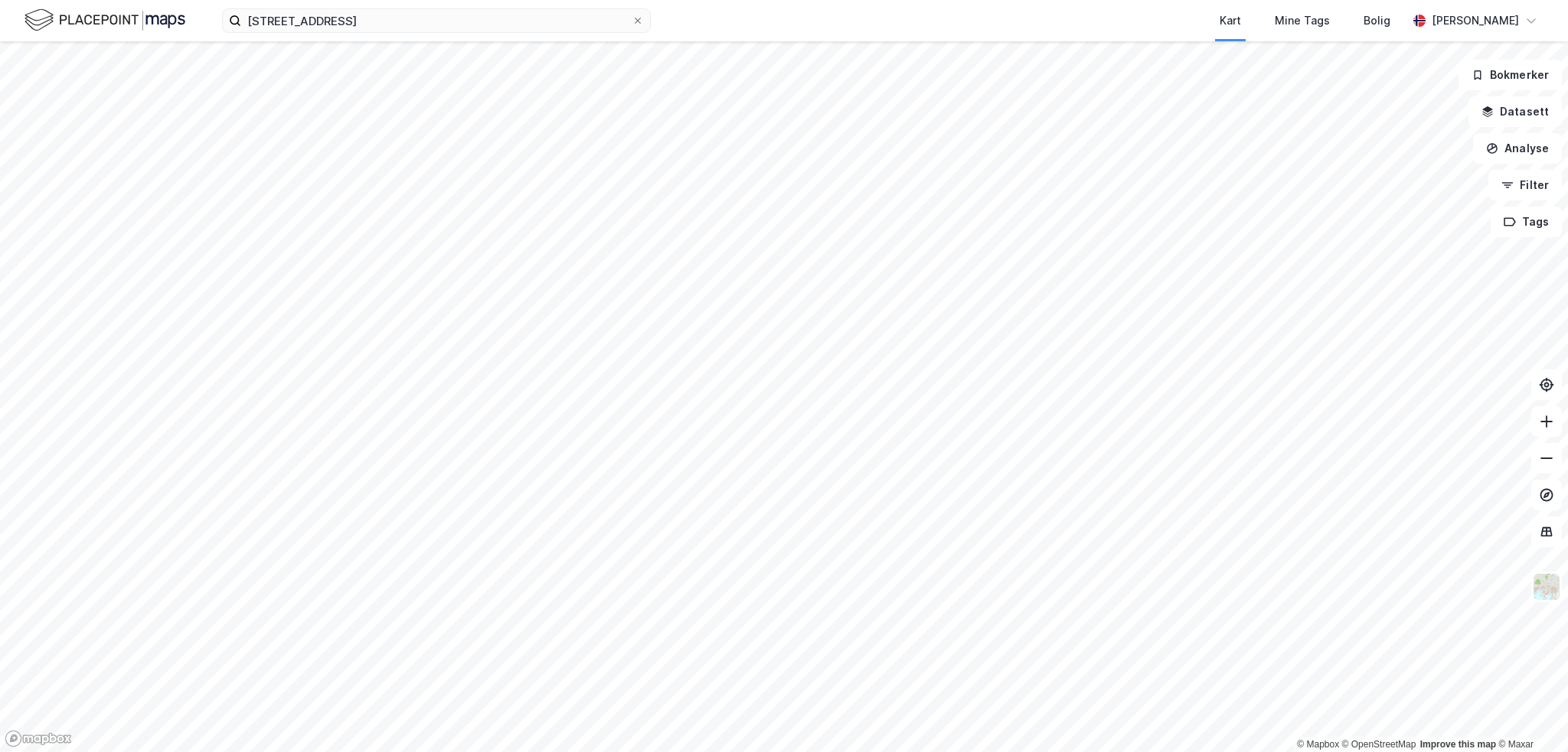
click at [161, 18] on img at bounding box center [105, 20] width 161 height 26
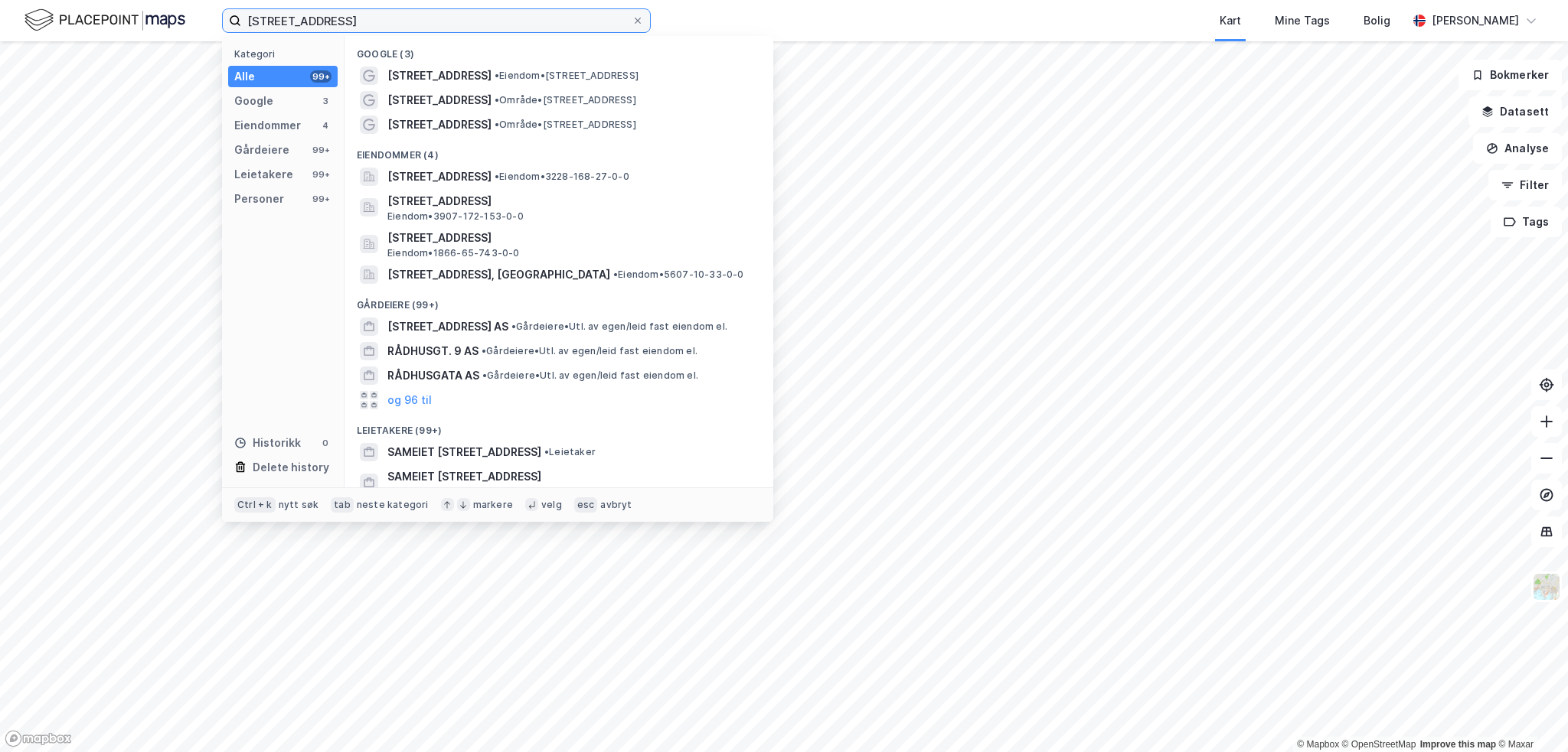
click at [392, 24] on input "[STREET_ADDRESS]" at bounding box center [436, 21] width 390 height 23
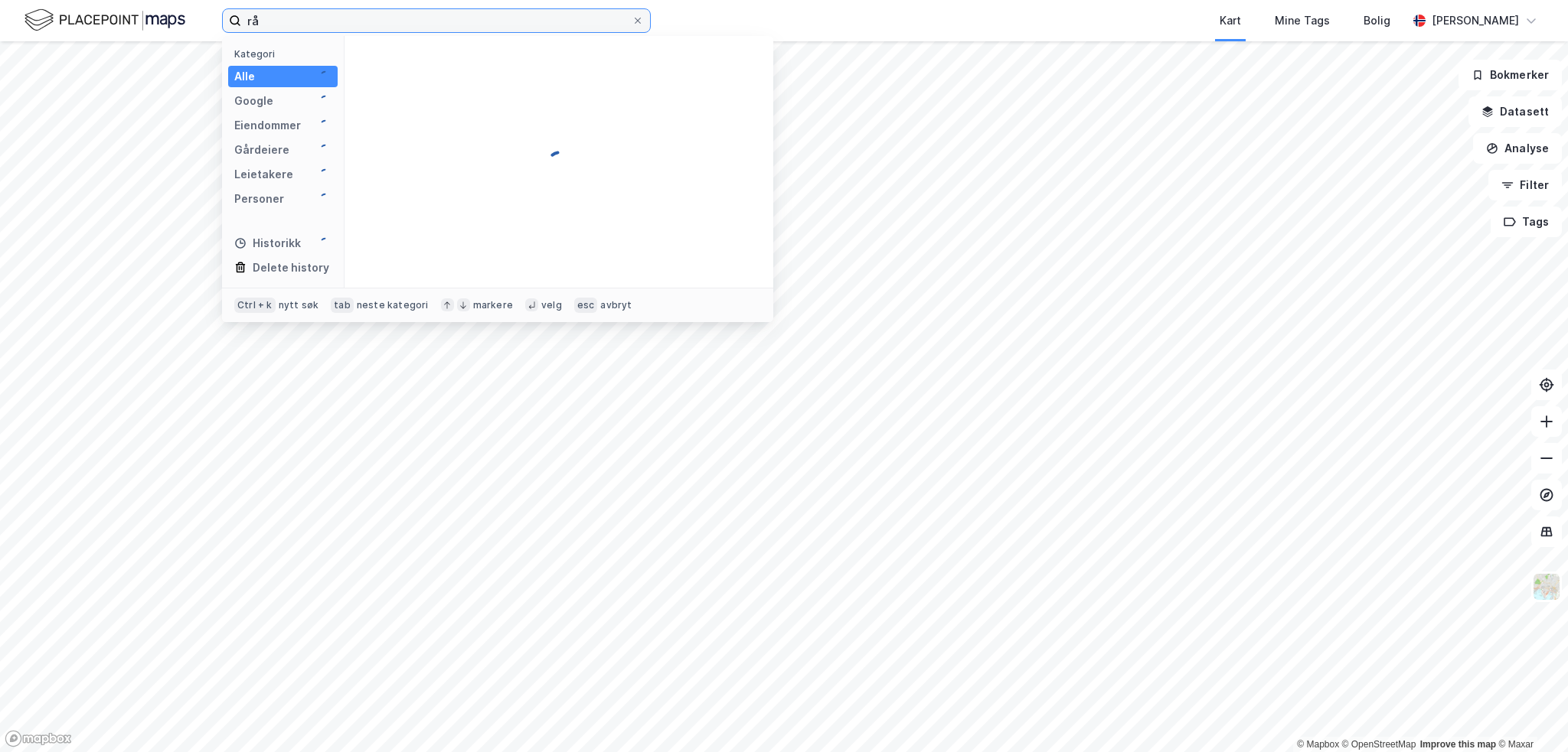
type input "r"
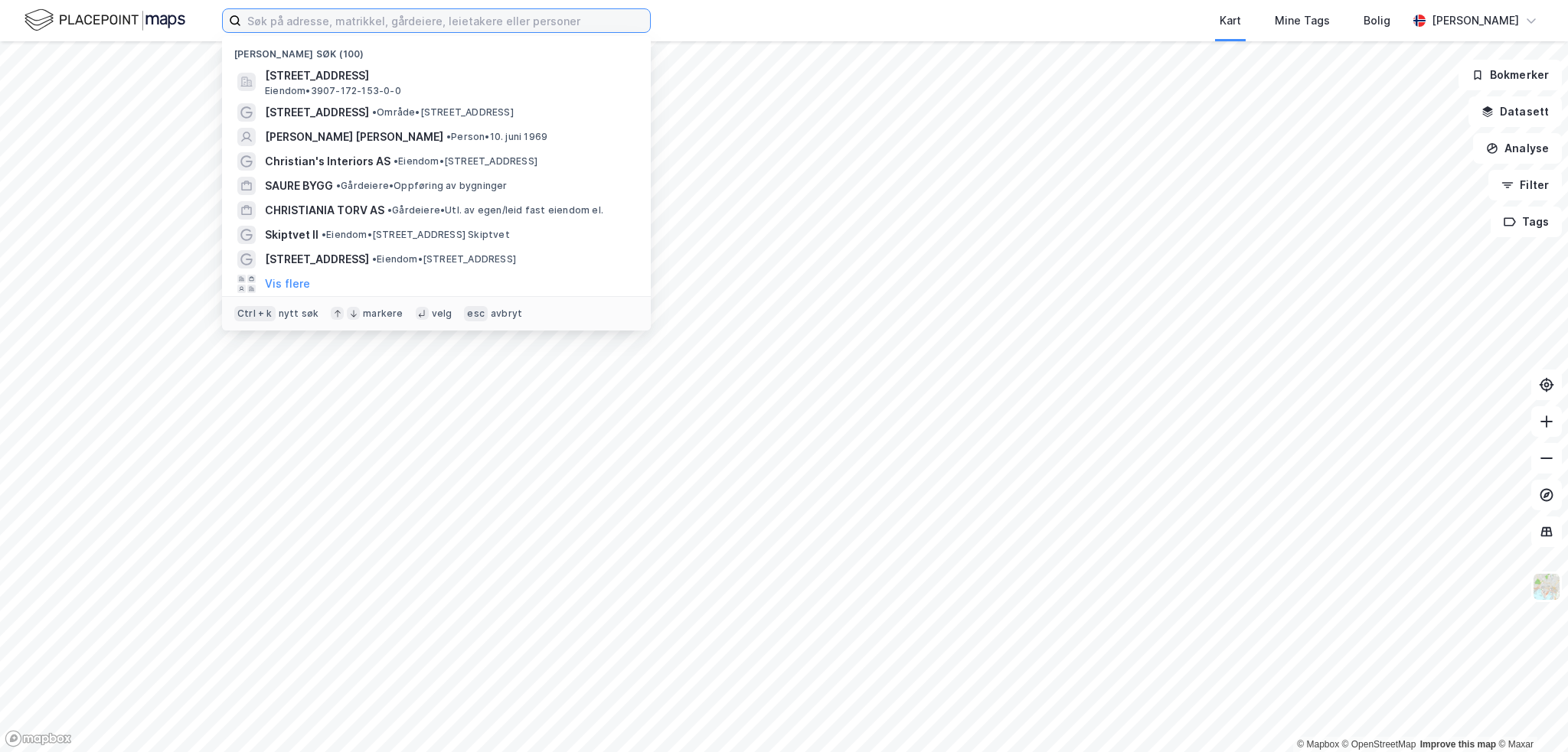
click at [490, 21] on input at bounding box center [445, 21] width 409 height 23
paste input "[PERSON_NAME]"
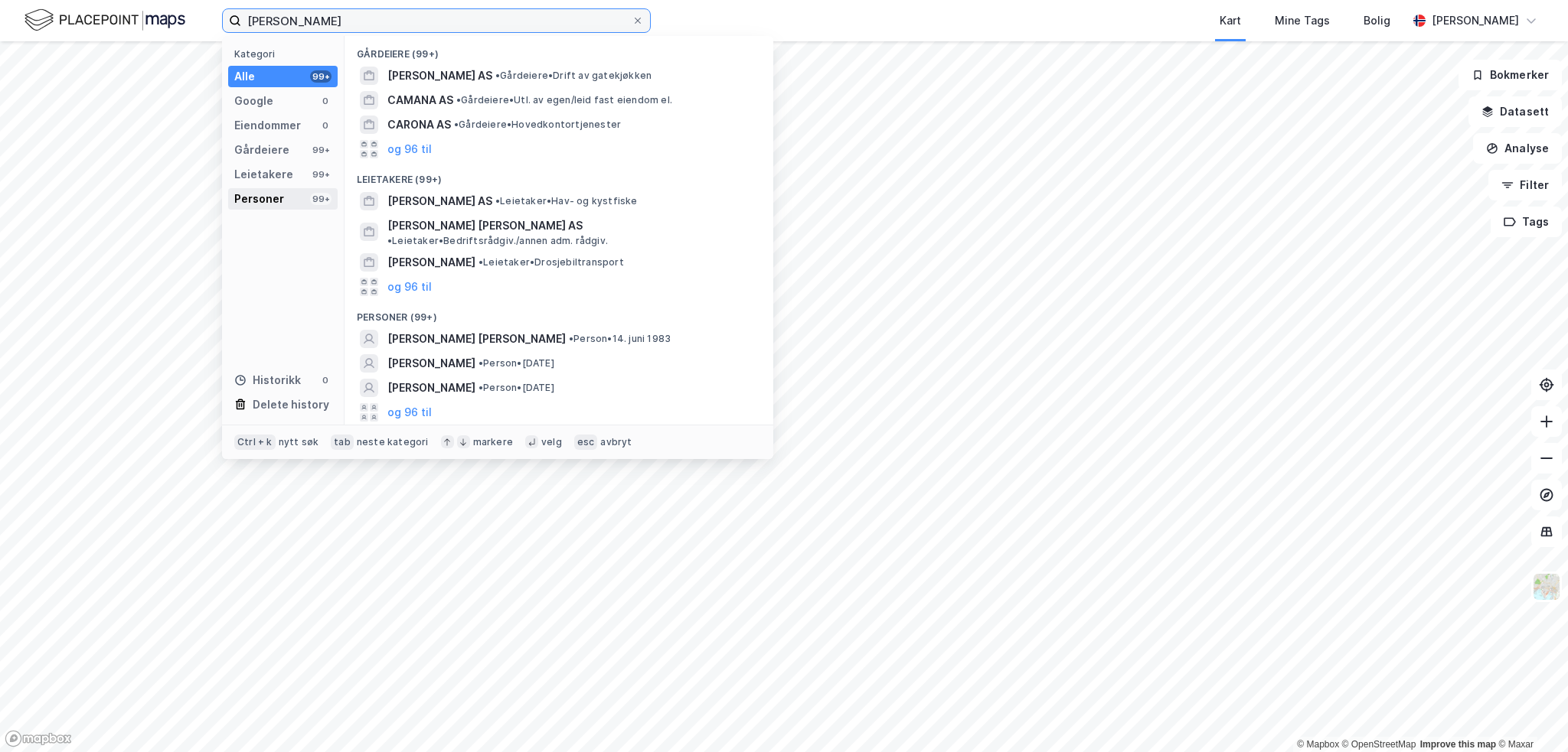
type input "[PERSON_NAME]"
click at [275, 200] on div "Personer" at bounding box center [259, 199] width 49 height 18
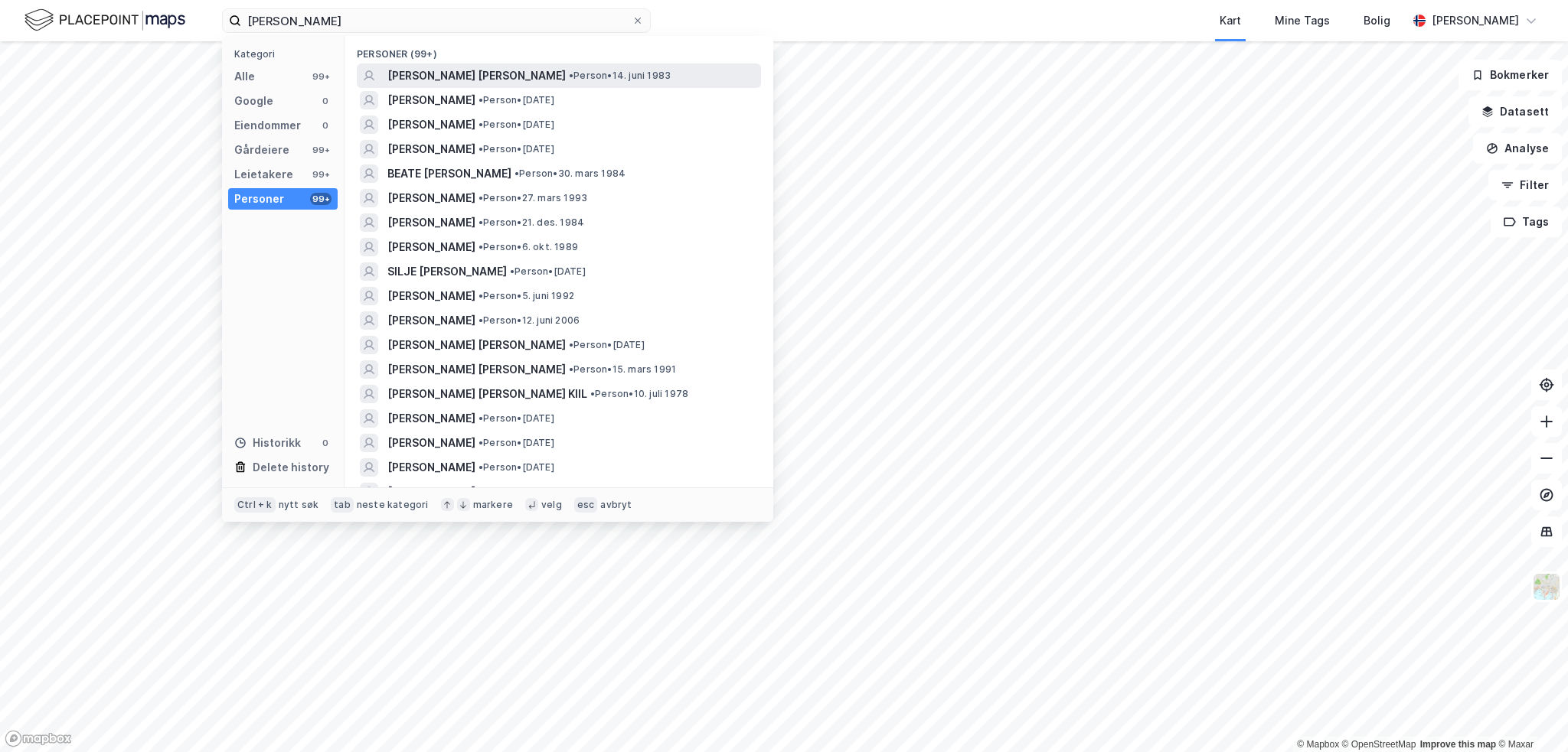
click at [472, 73] on span "[PERSON_NAME] [PERSON_NAME]" at bounding box center [477, 76] width 178 height 18
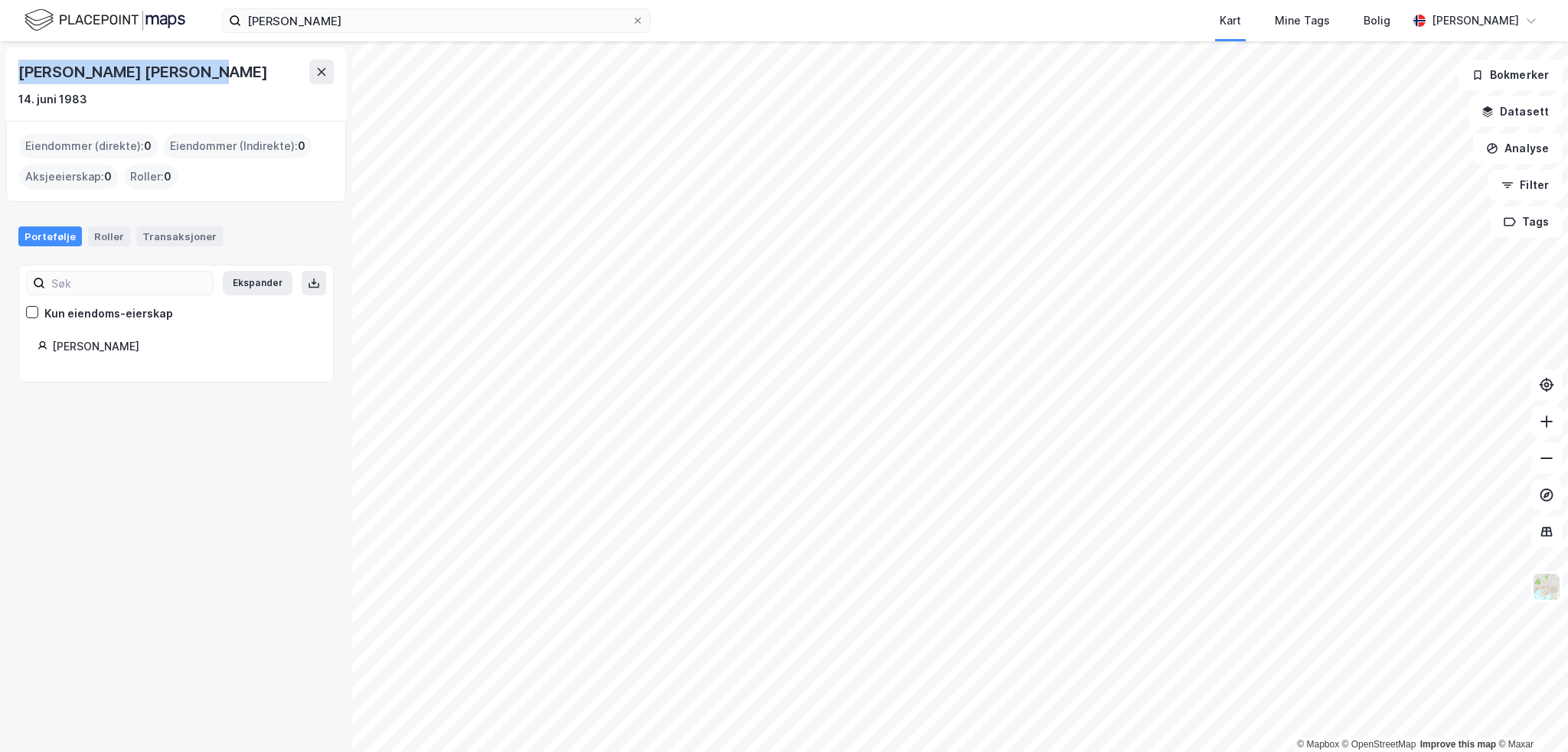
drag, startPoint x: 217, startPoint y: 71, endPoint x: 21, endPoint y: 73, distance: 196.0
click at [21, 72] on div "[PERSON_NAME] [PERSON_NAME]" at bounding box center [176, 72] width 315 height 25
copy div "[PERSON_NAME] [PERSON_NAME]"
